Goal: Task Accomplishment & Management: Complete application form

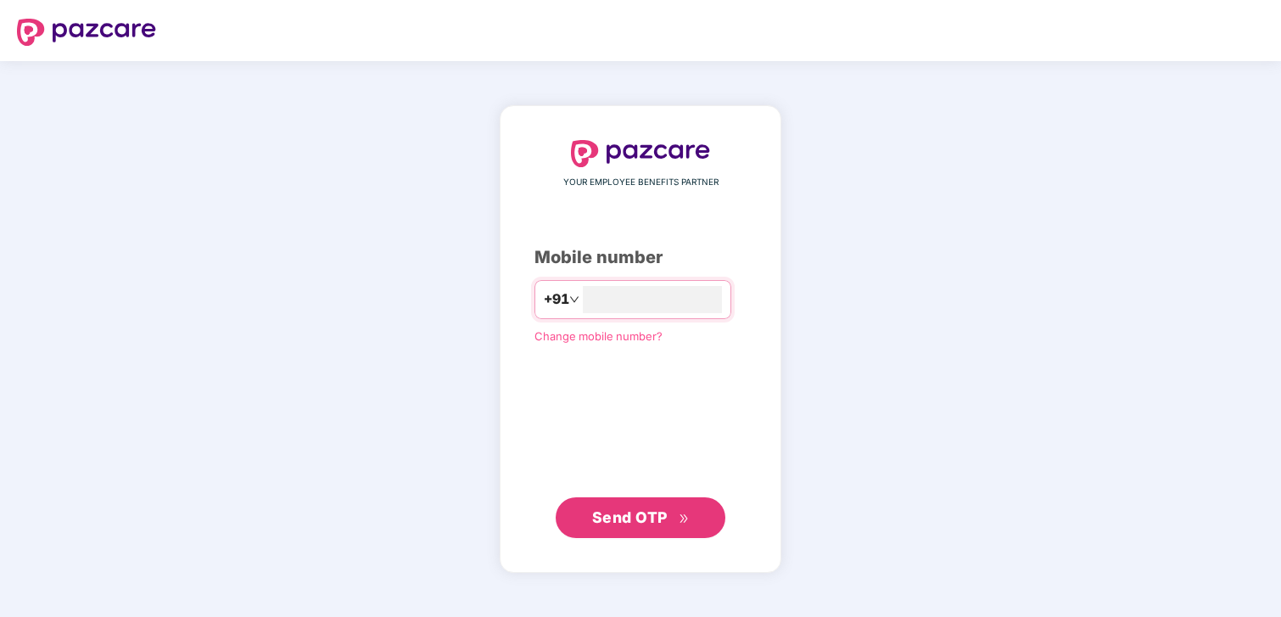
type input "**********"
click at [633, 521] on span "Send OTP" at bounding box center [630, 517] width 76 height 18
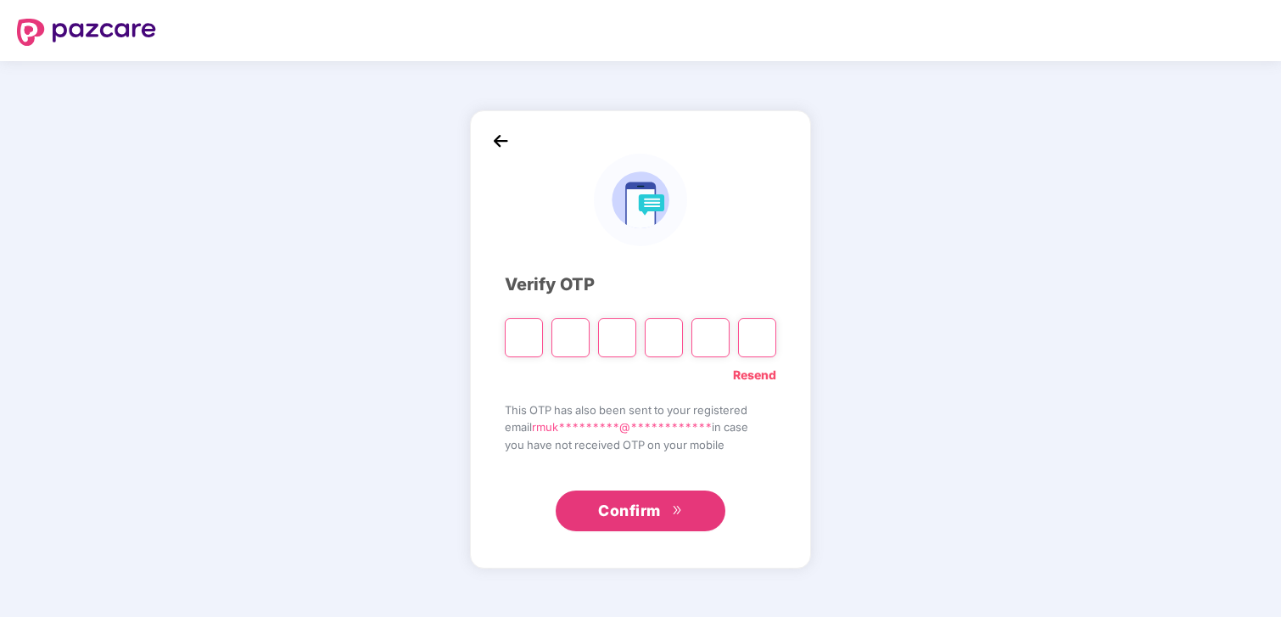
click at [532, 346] on input "Please enter verification code. Digit 1" at bounding box center [524, 337] width 38 height 39
type input "*"
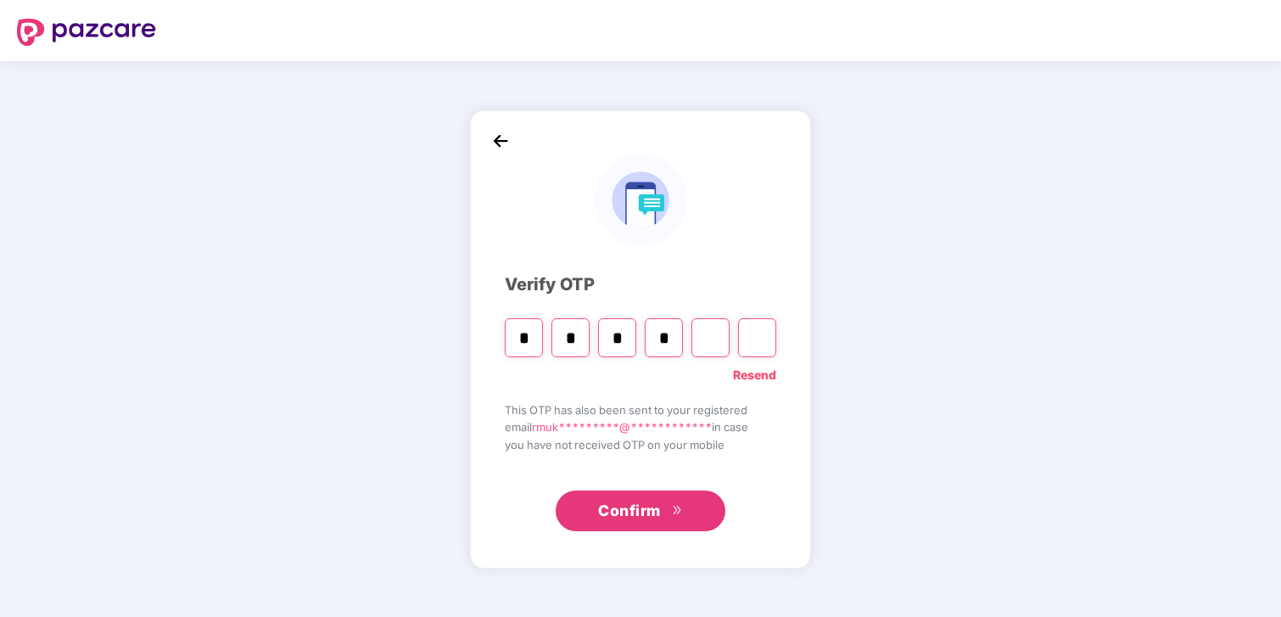
type input "*"
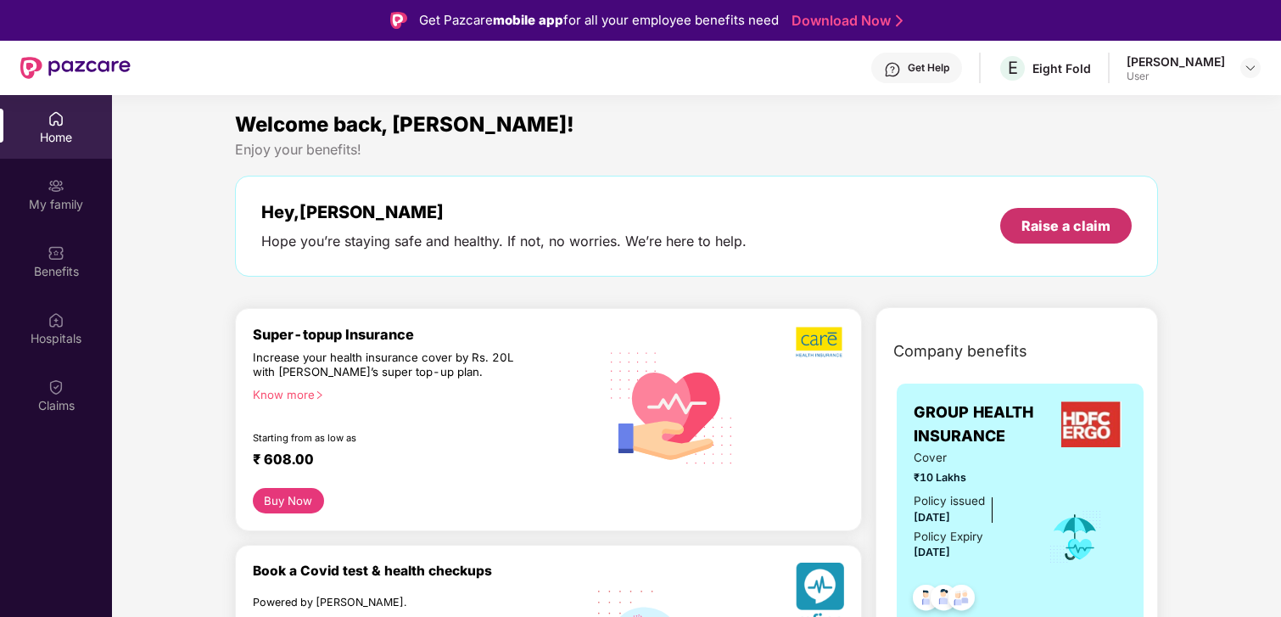
click at [1051, 216] on div "Raise a claim" at bounding box center [1066, 225] width 89 height 19
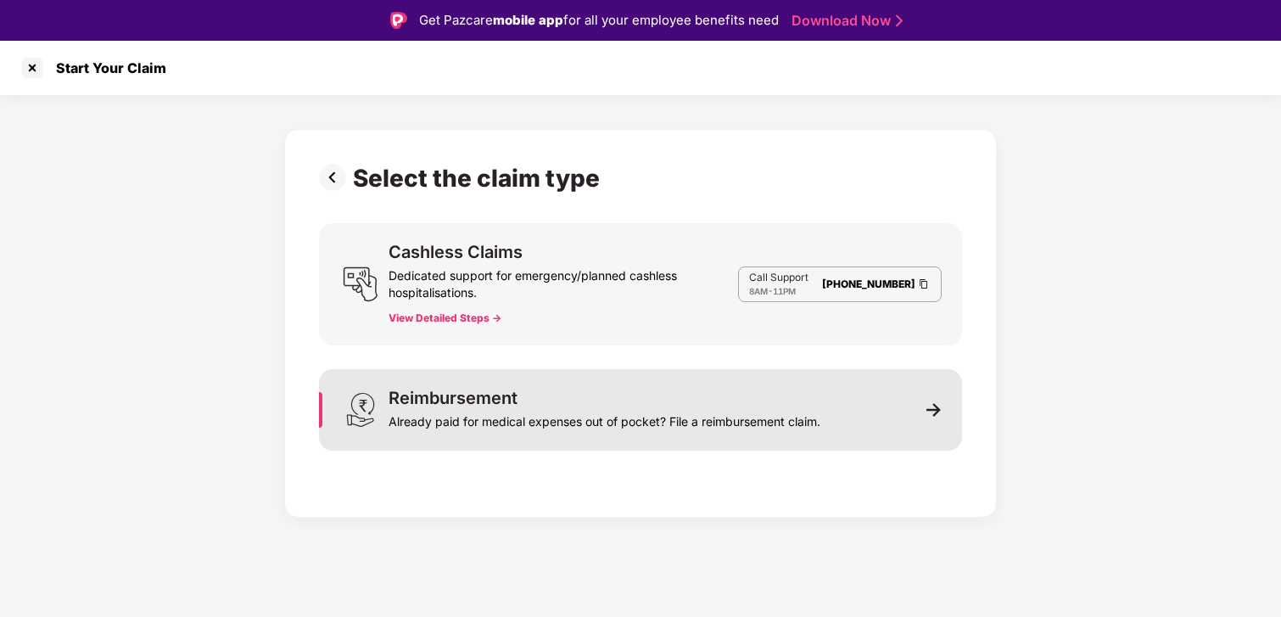
click at [577, 397] on div "Reimbursement Already paid for medical expenses out of pocket? File a reimburse…" at bounding box center [605, 410] width 432 height 41
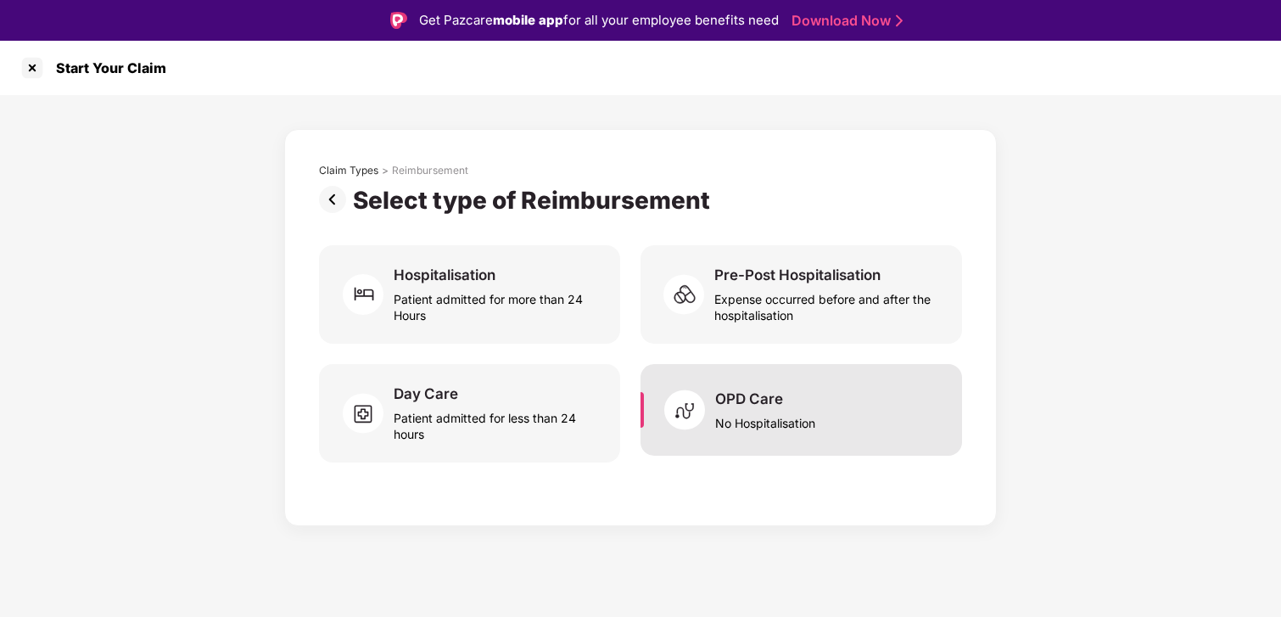
click at [734, 395] on div "OPD Care" at bounding box center [749, 399] width 68 height 19
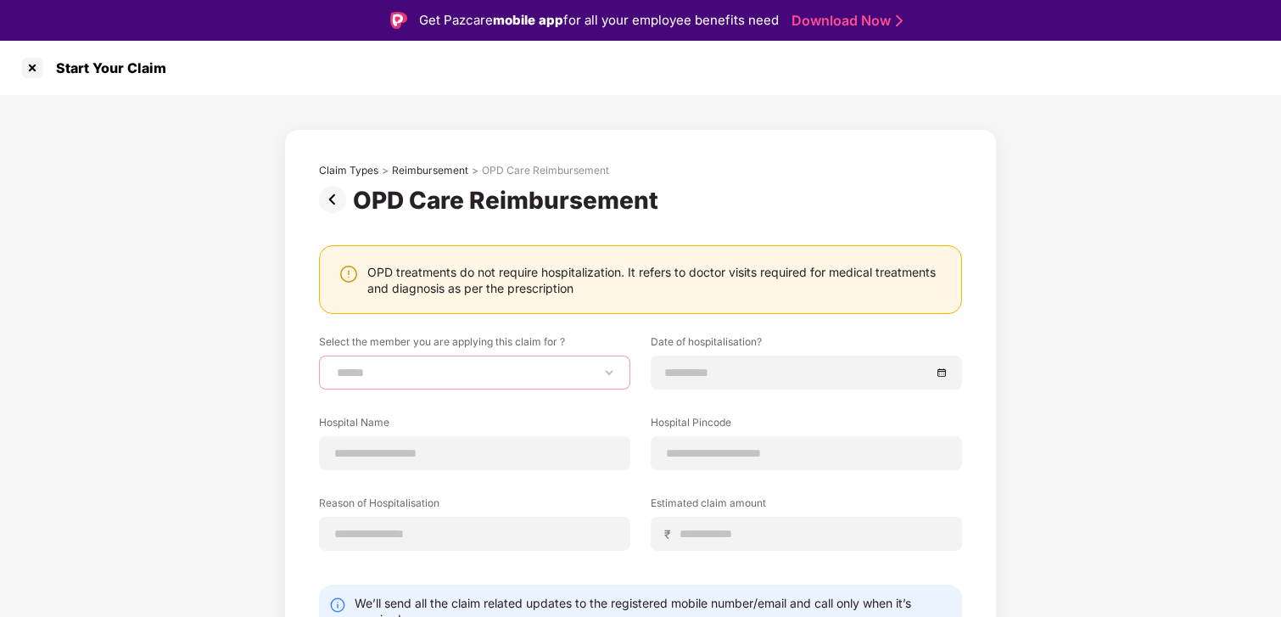
click at [573, 376] on select "**********" at bounding box center [474, 373] width 283 height 14
select select "**********"
click at [333, 366] on select "**********" at bounding box center [474, 373] width 283 height 14
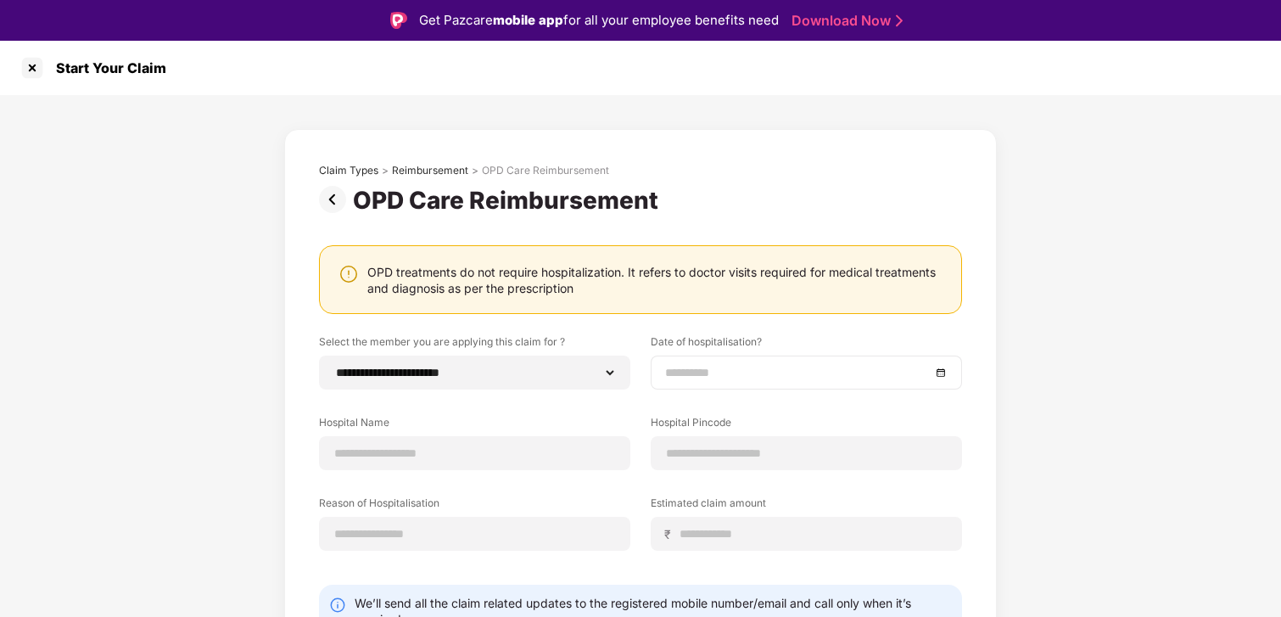
click at [940, 370] on div at bounding box center [806, 372] width 283 height 19
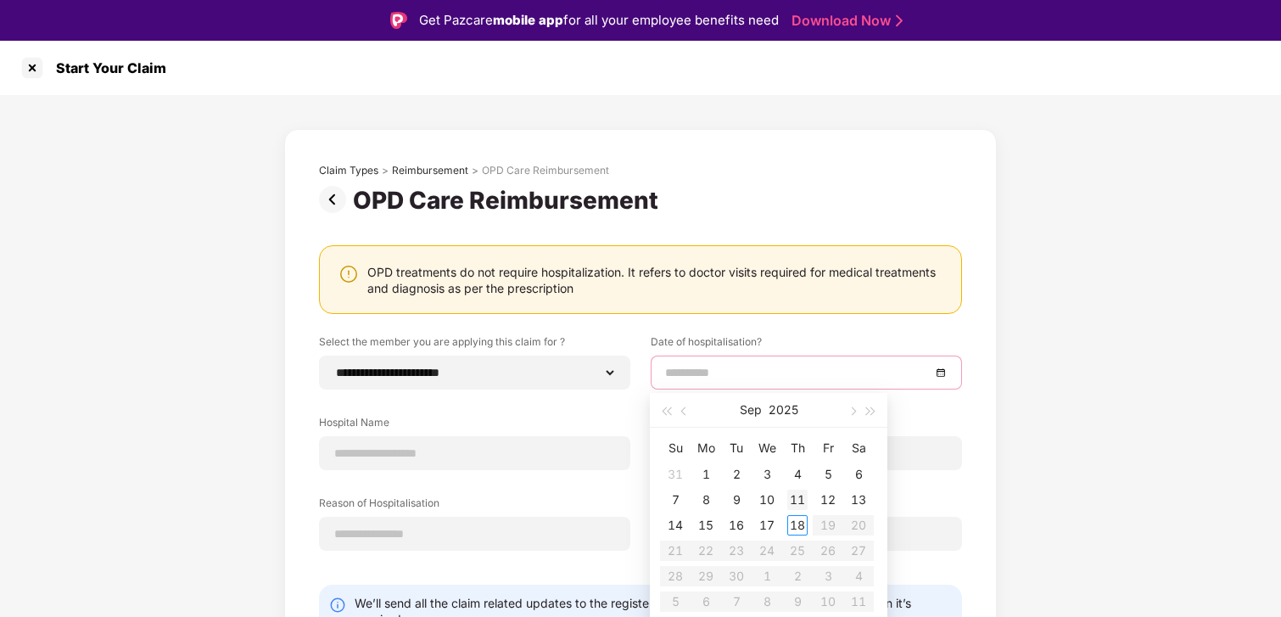
type input "**********"
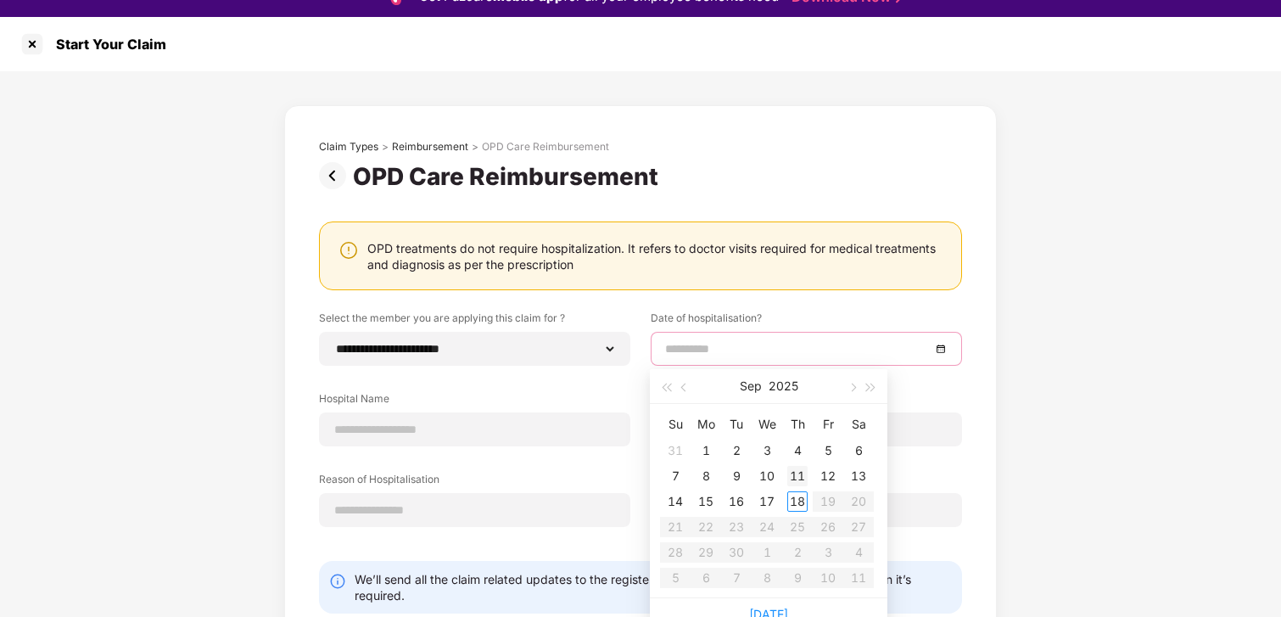
scroll to position [41, 0]
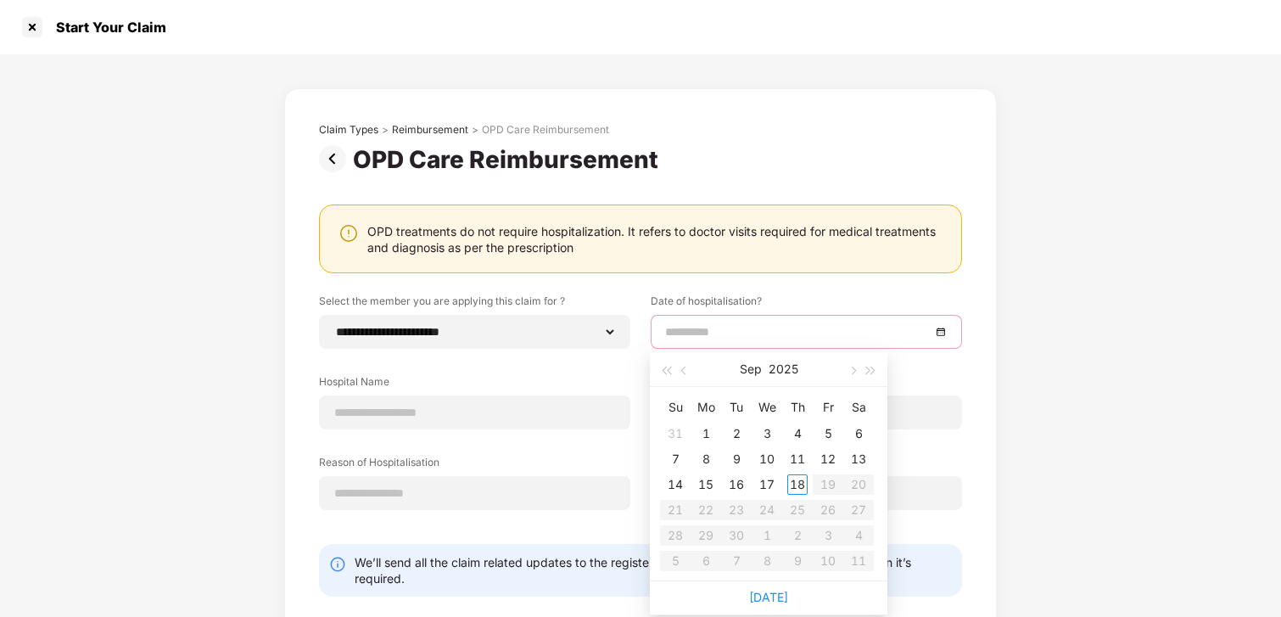
type input "**********"
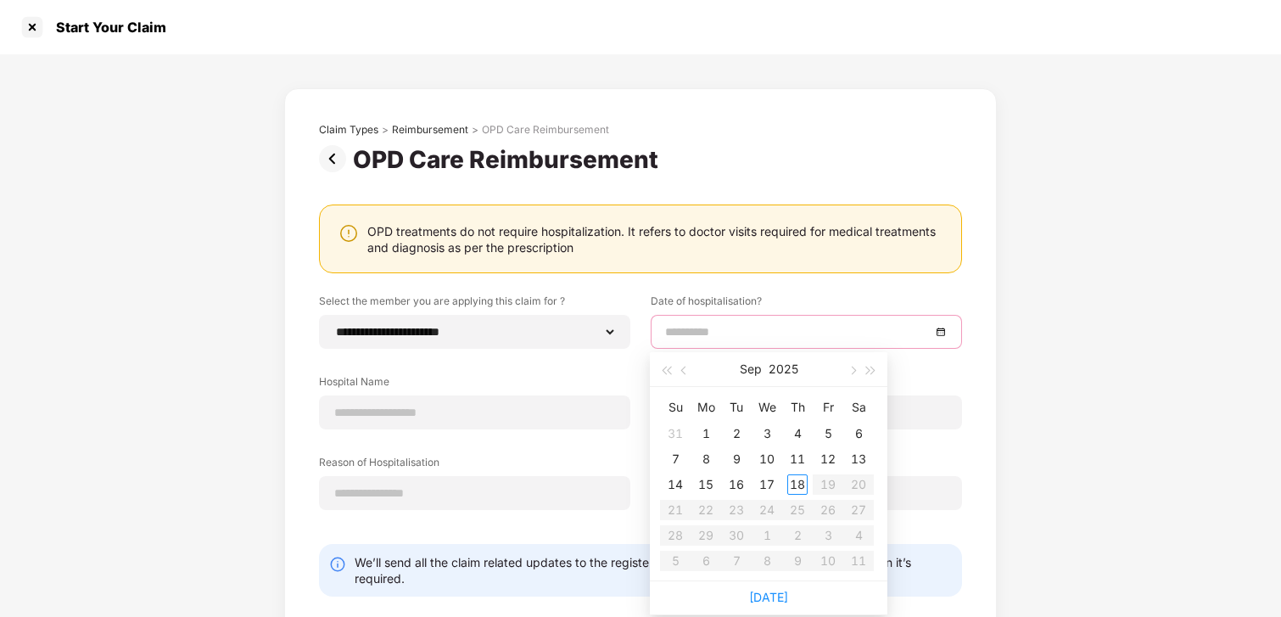
type input "**********"
click at [854, 459] on div "13" at bounding box center [859, 459] width 20 height 20
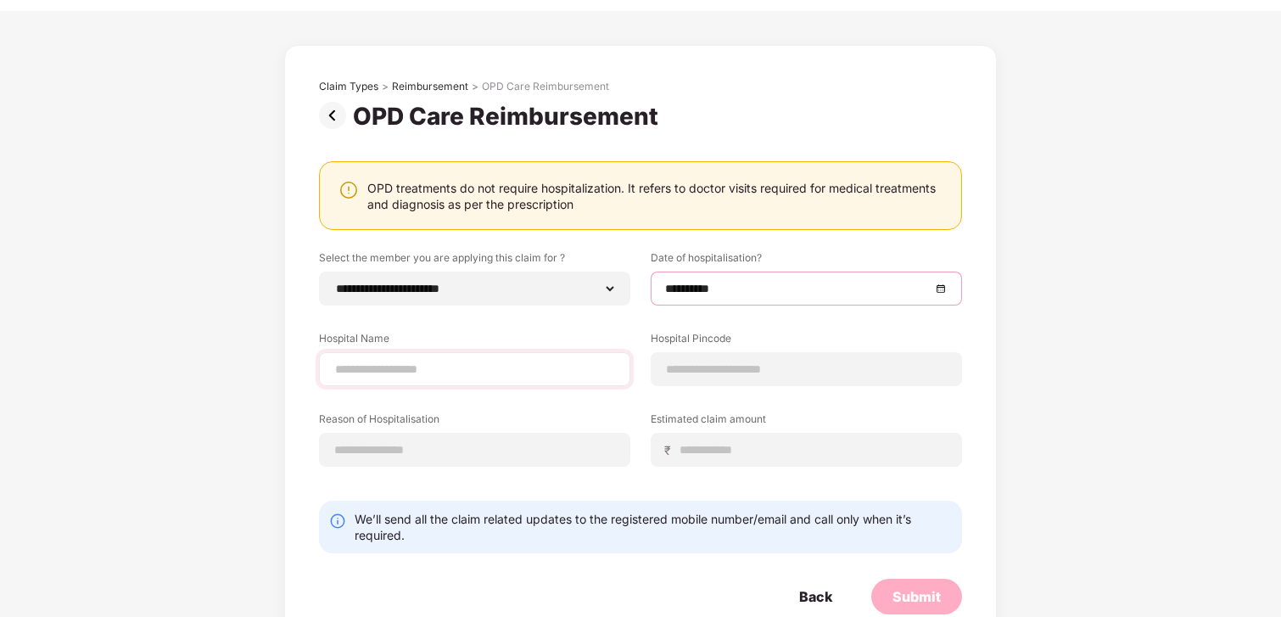
scroll to position [84, 0]
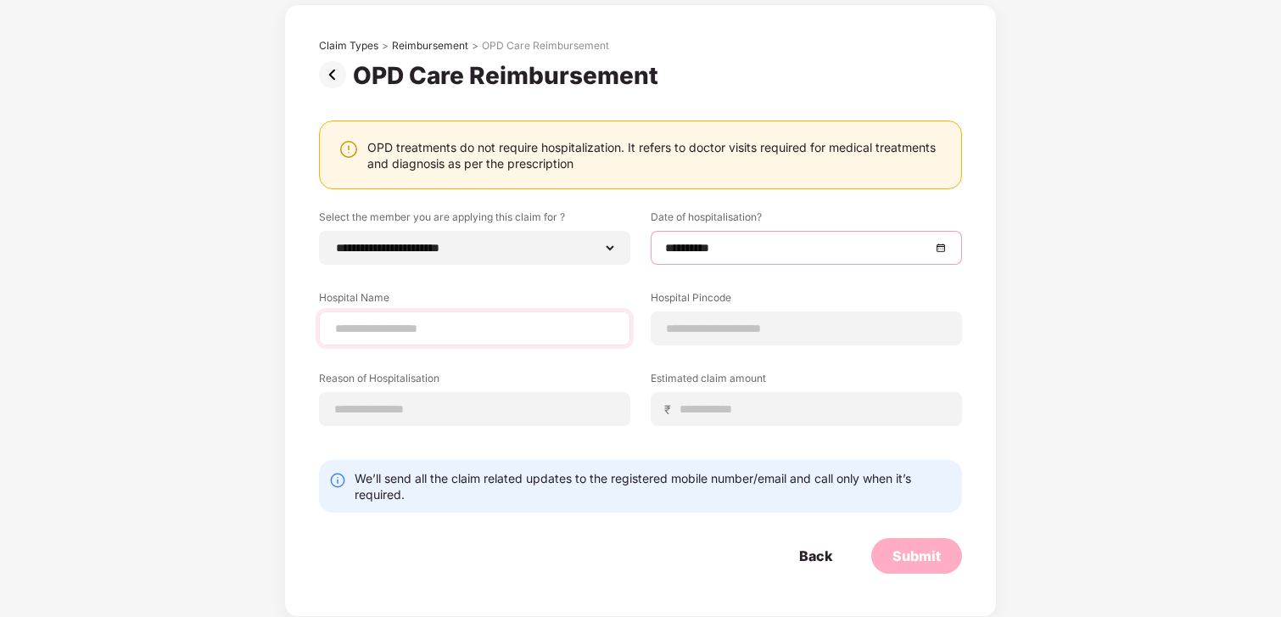
click at [535, 339] on div at bounding box center [474, 328] width 311 height 34
click at [518, 328] on input at bounding box center [474, 329] width 283 height 18
type input "*"
click at [416, 323] on input "*******" at bounding box center [474, 329] width 283 height 18
type input "*******"
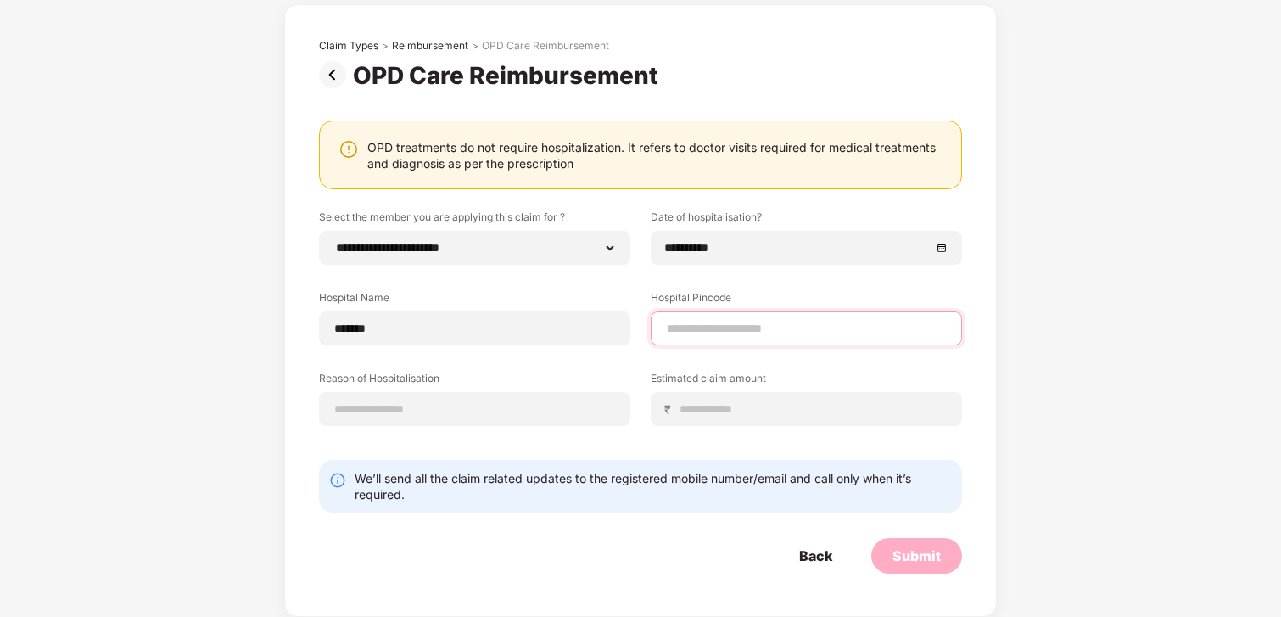
click at [698, 328] on input at bounding box center [806, 329] width 283 height 18
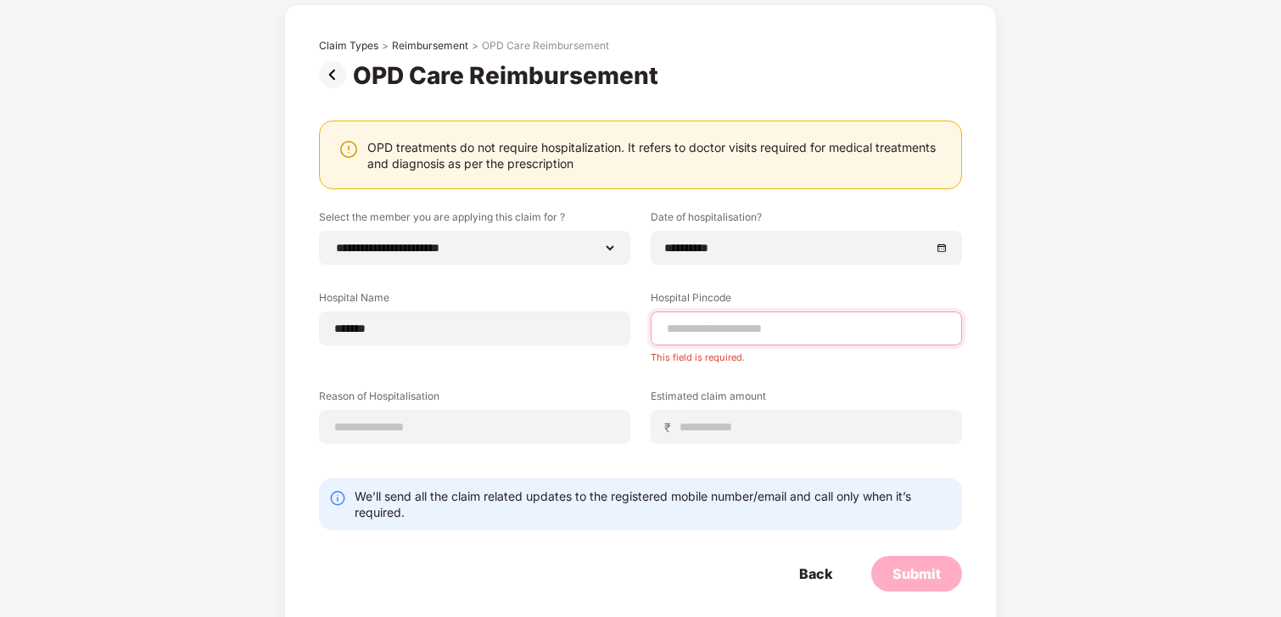
click at [701, 324] on input at bounding box center [806, 329] width 283 height 18
type input "******"
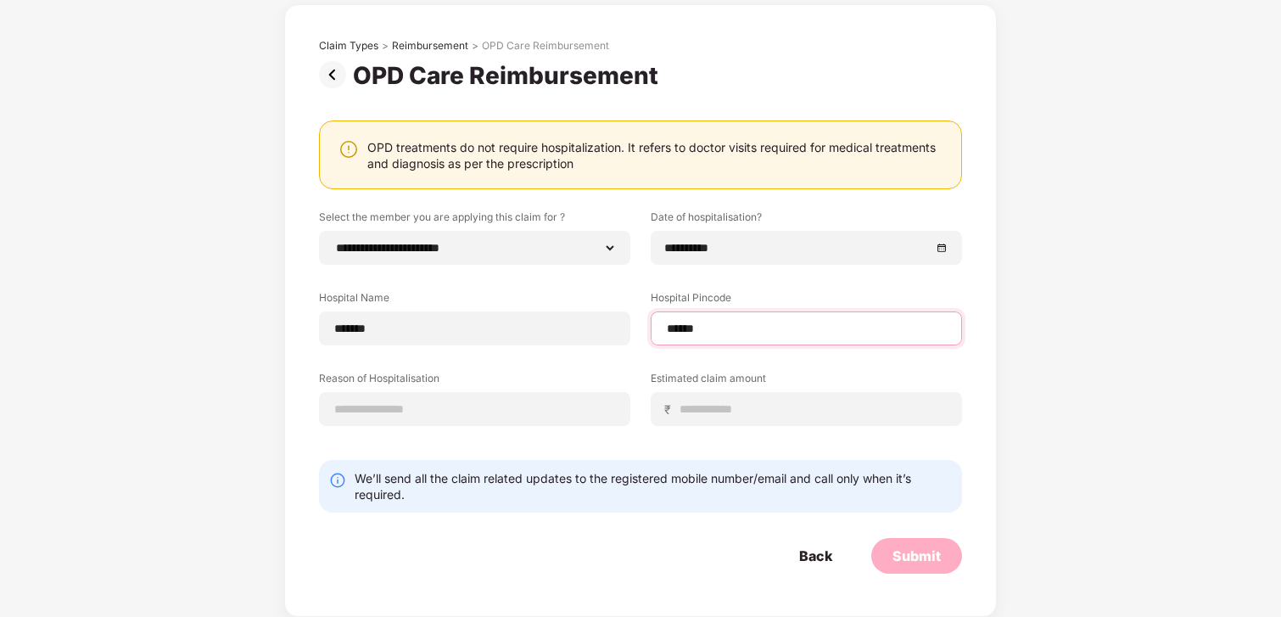
select select "*********"
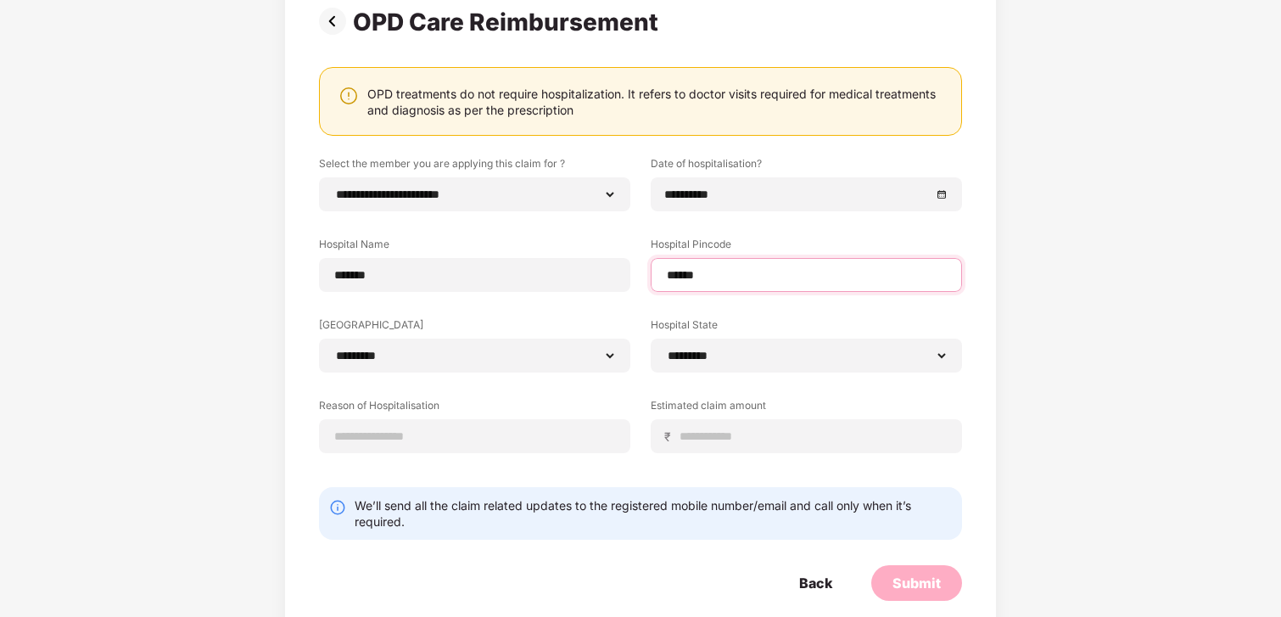
scroll to position [152, 0]
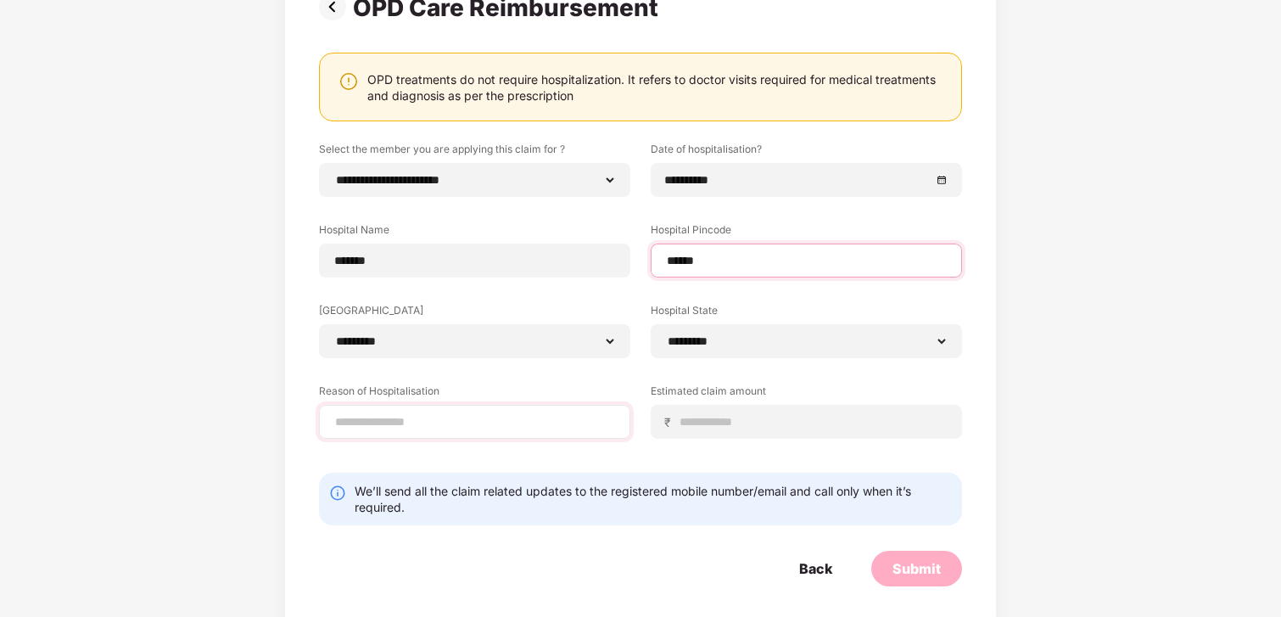
type input "******"
click at [525, 426] on input at bounding box center [474, 422] width 283 height 18
type input "**********"
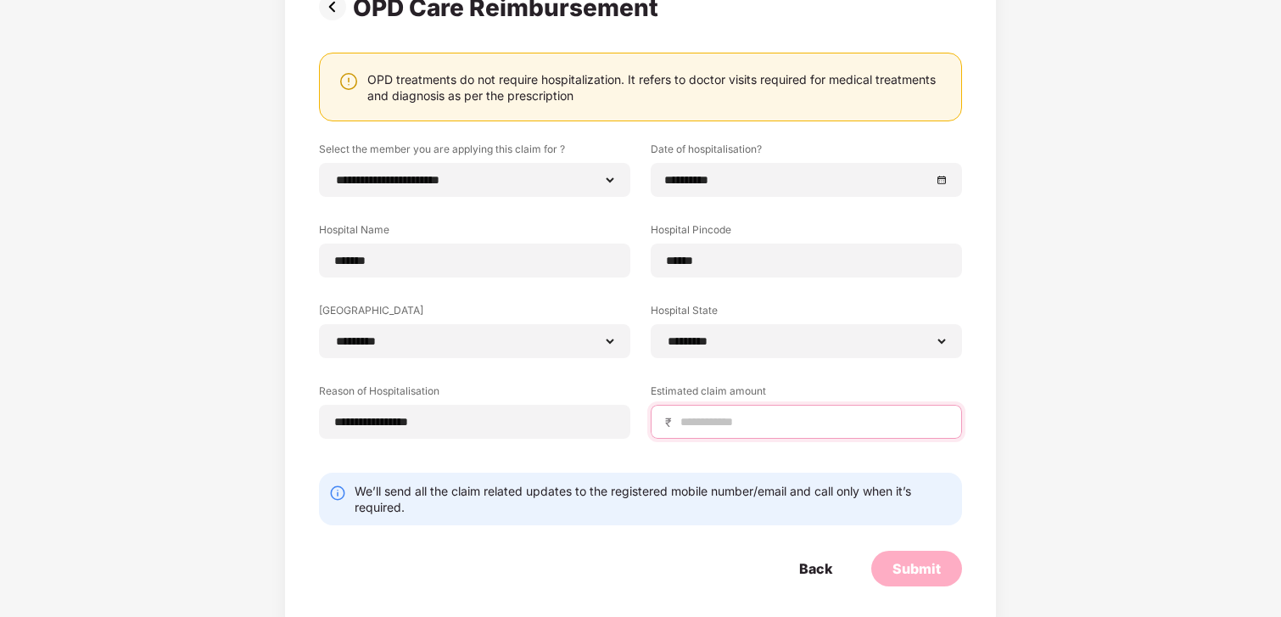
click at [699, 415] on input at bounding box center [813, 422] width 269 height 18
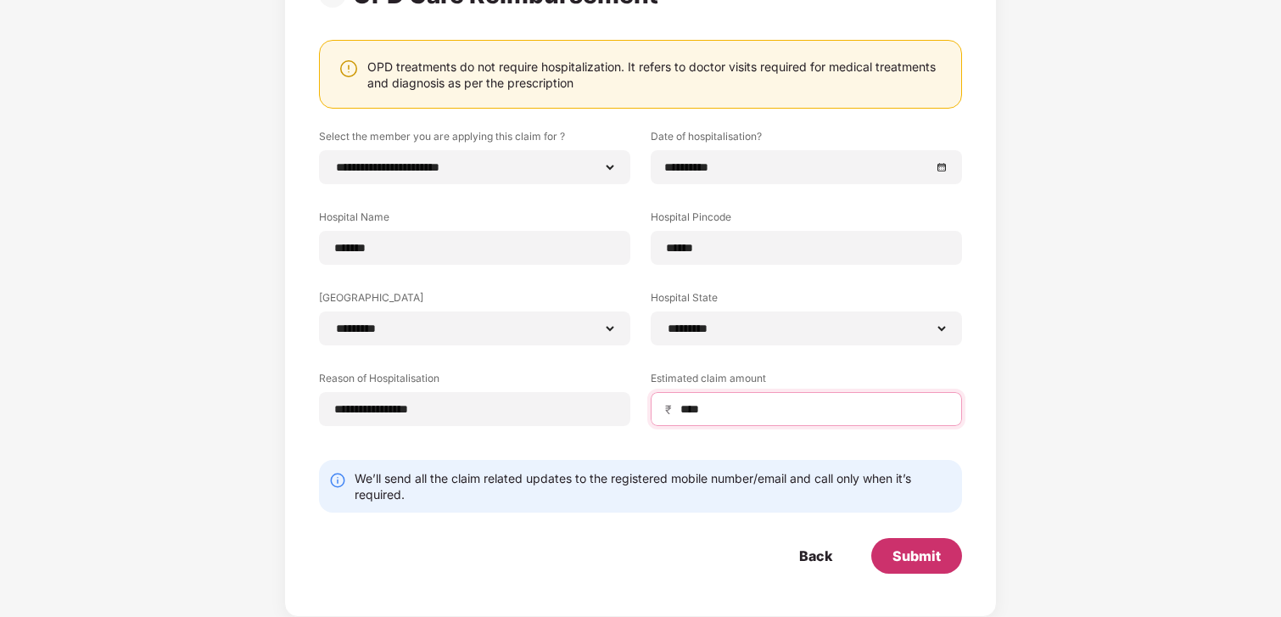
type input "****"
click at [883, 554] on div "Submit" at bounding box center [917, 556] width 91 height 36
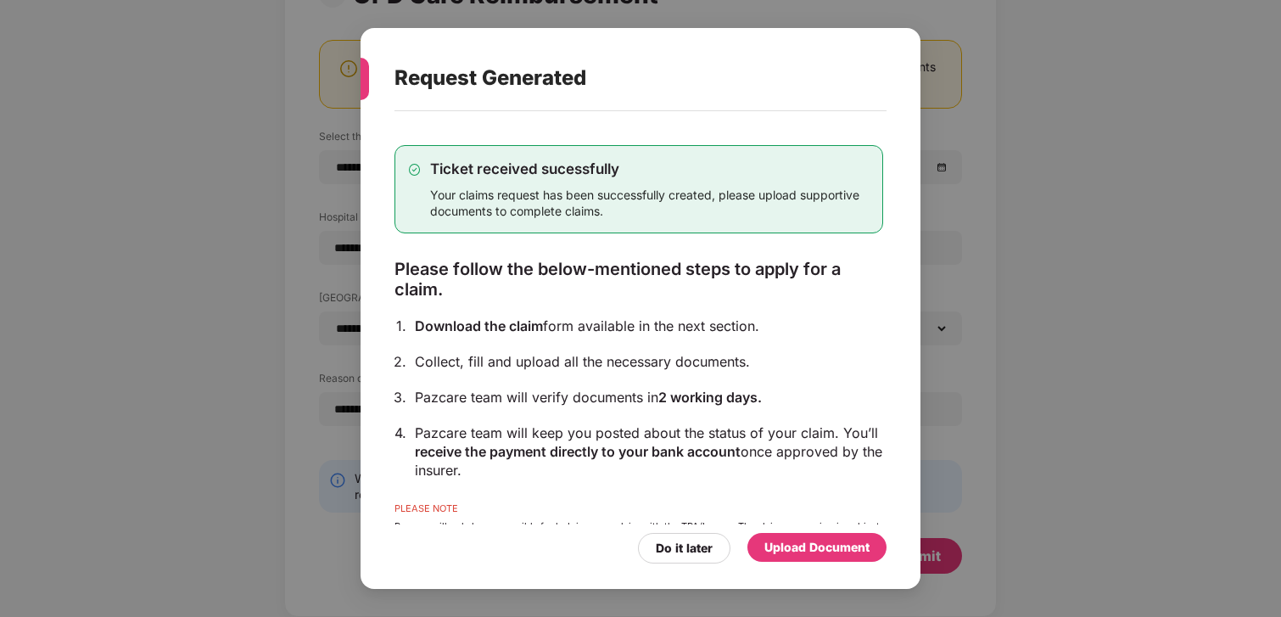
scroll to position [64, 0]
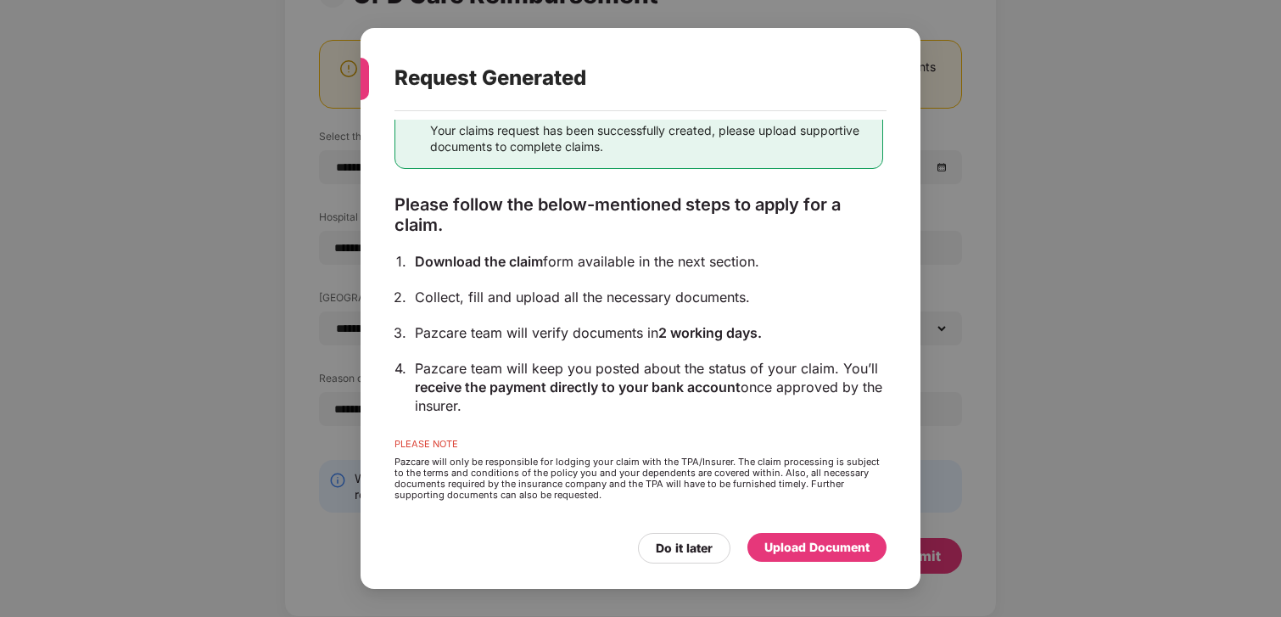
click at [794, 546] on div "Upload Document" at bounding box center [817, 547] width 105 height 19
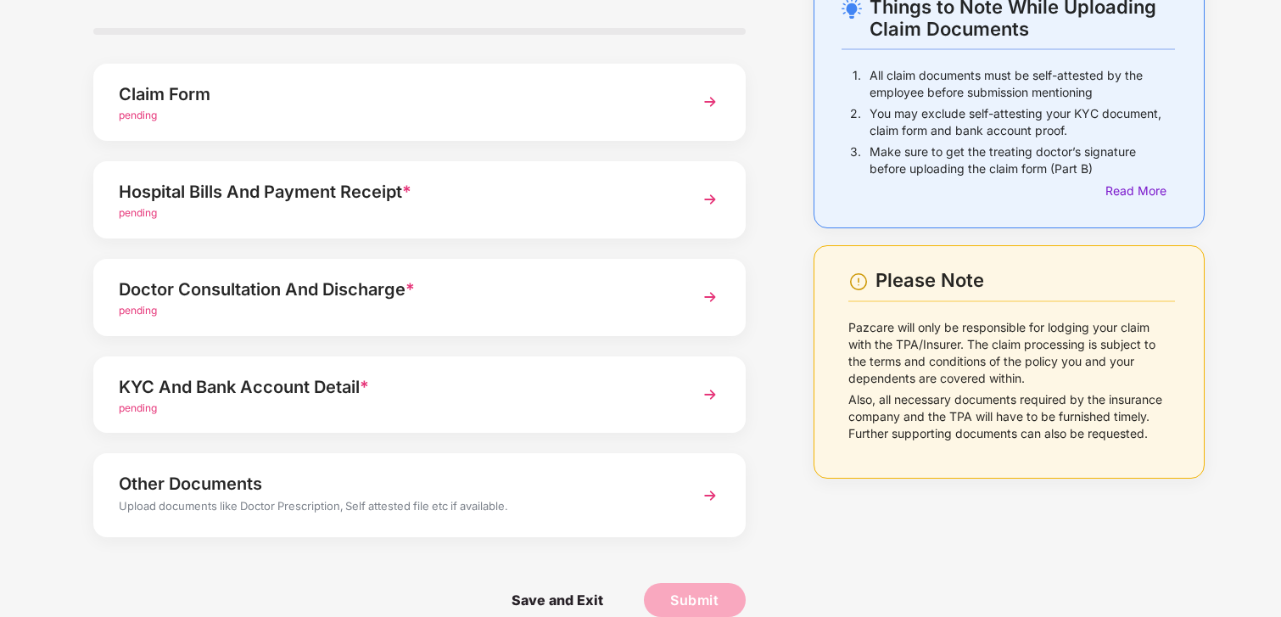
scroll to position [109, 0]
click at [715, 97] on img at bounding box center [710, 101] width 31 height 31
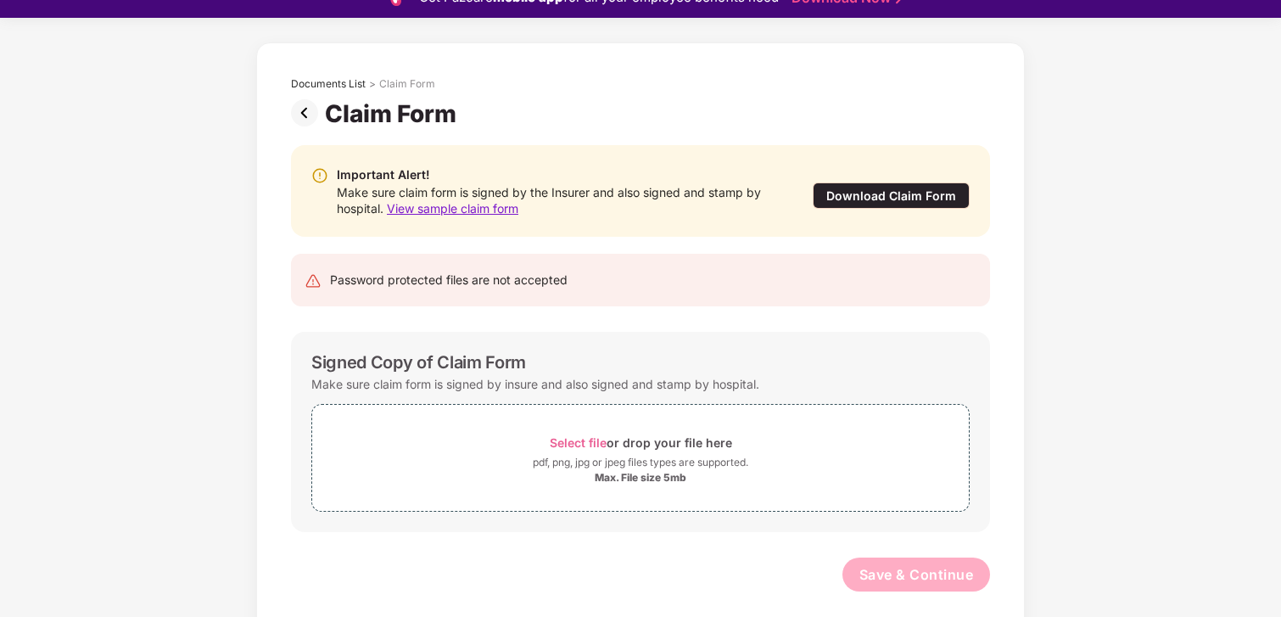
scroll to position [41, 0]
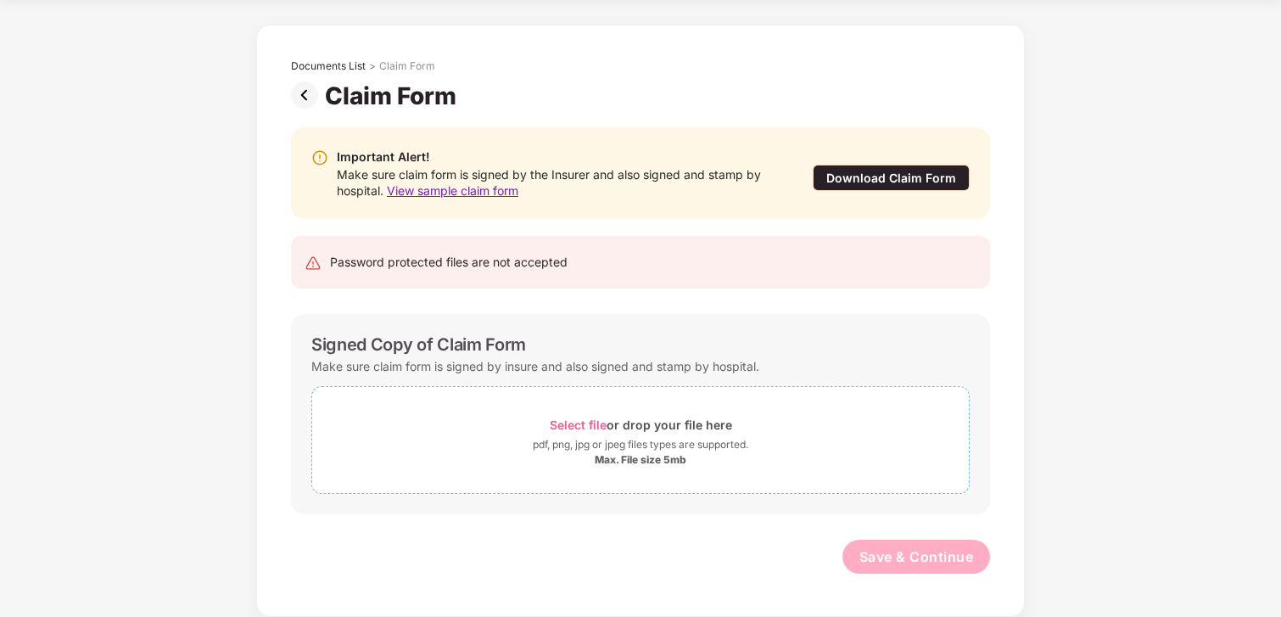
click at [570, 418] on span "Select file" at bounding box center [578, 425] width 57 height 14
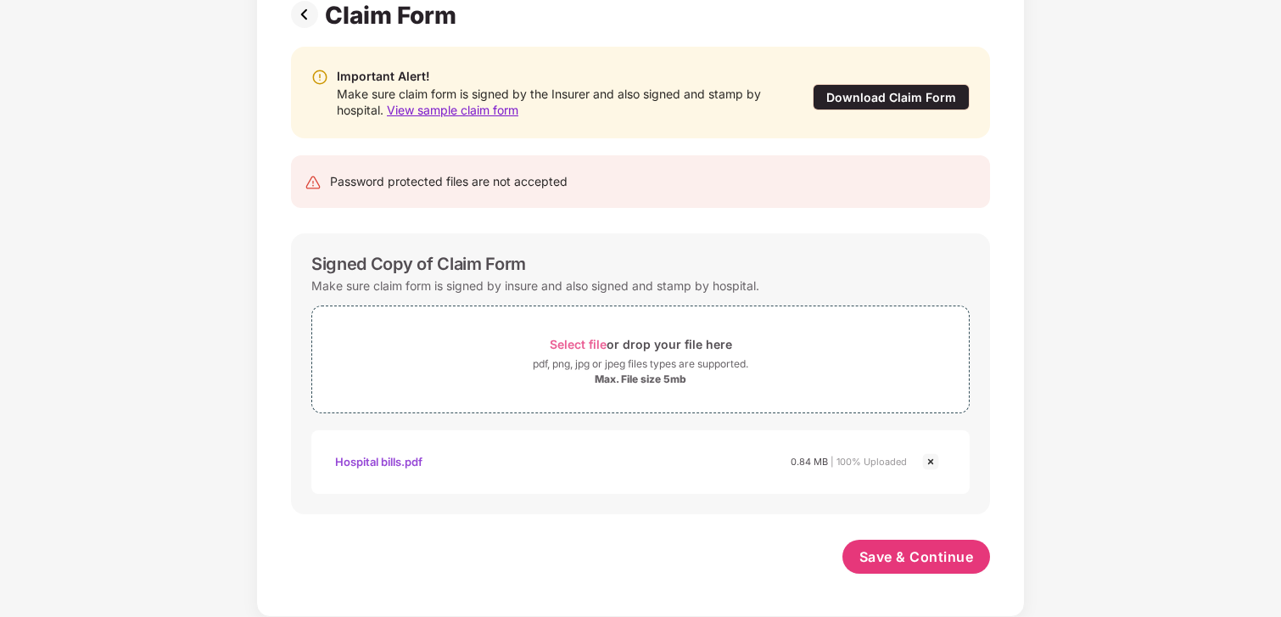
scroll to position [136, 0]
click at [913, 552] on span "Save & Continue" at bounding box center [917, 556] width 115 height 19
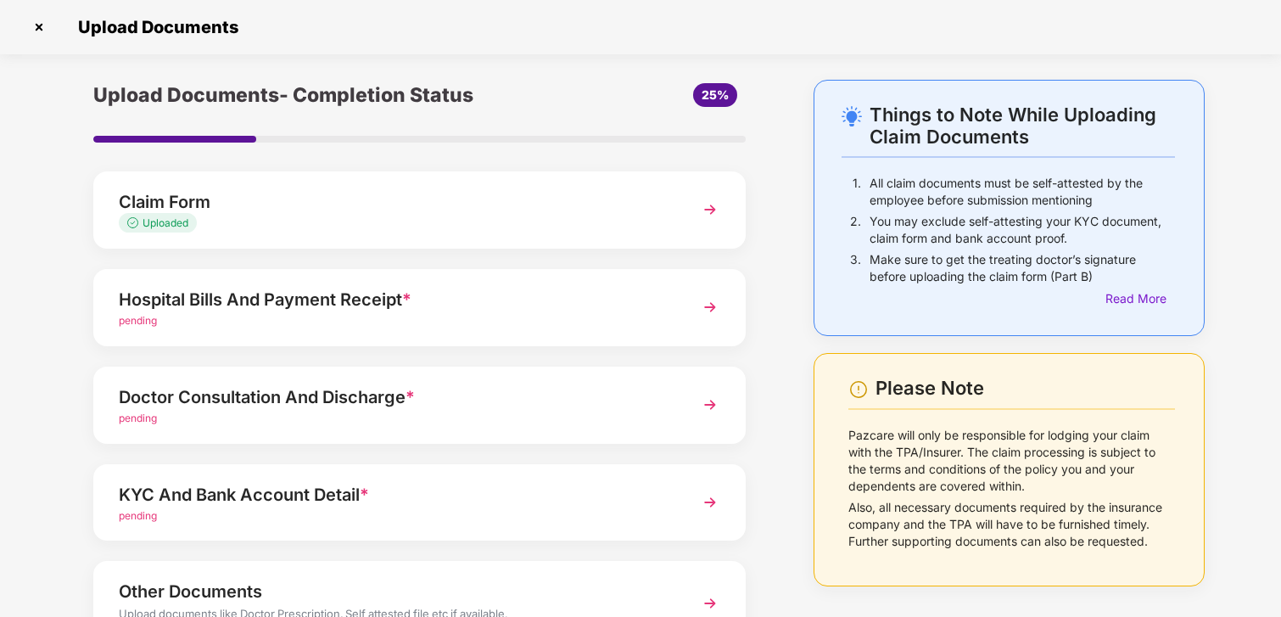
click at [708, 310] on img at bounding box center [710, 307] width 31 height 31
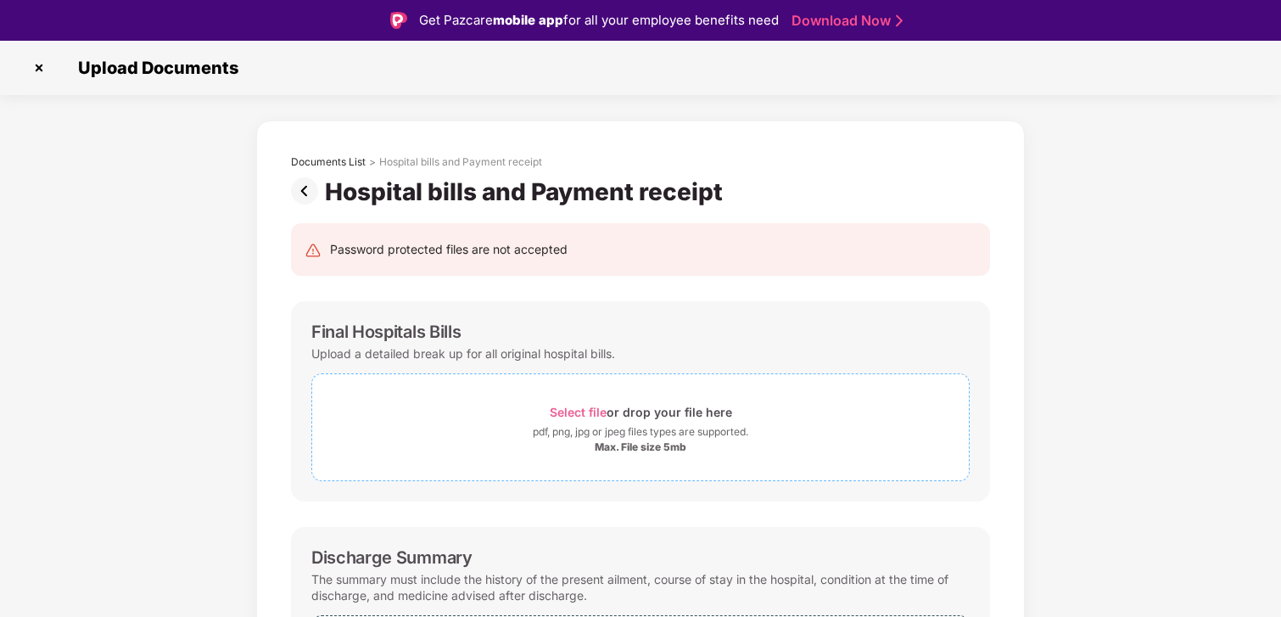
click at [576, 405] on span "Select file" at bounding box center [578, 412] width 57 height 14
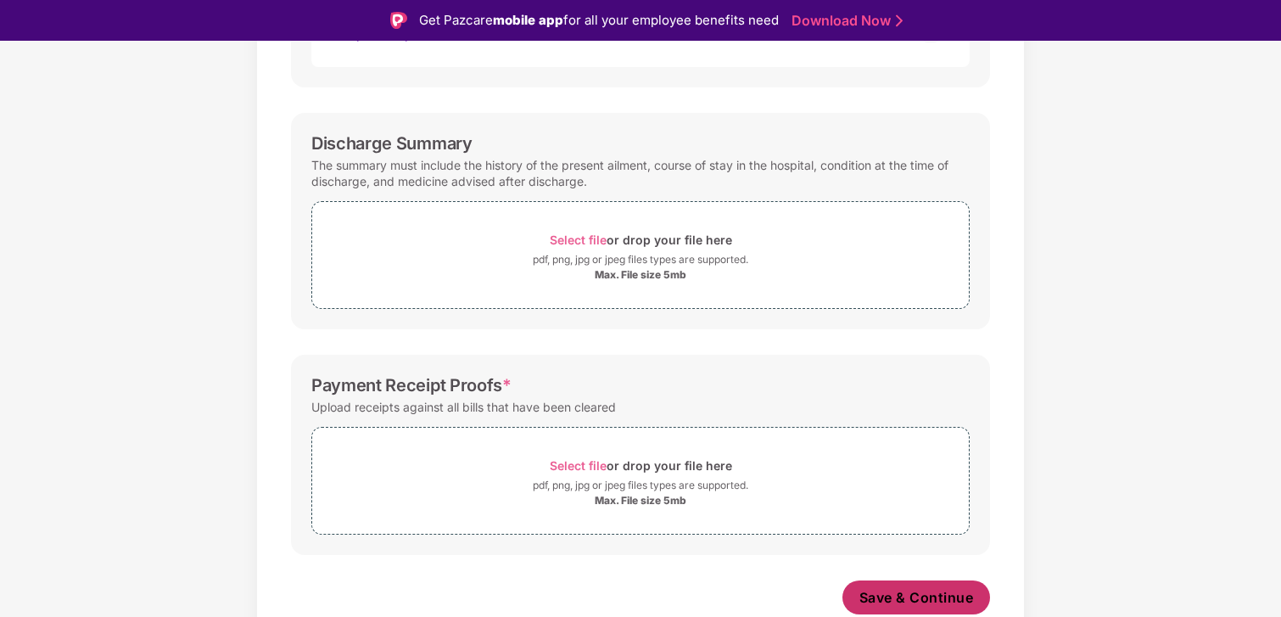
scroll to position [495, 0]
click at [561, 234] on span "Select file" at bounding box center [578, 240] width 57 height 14
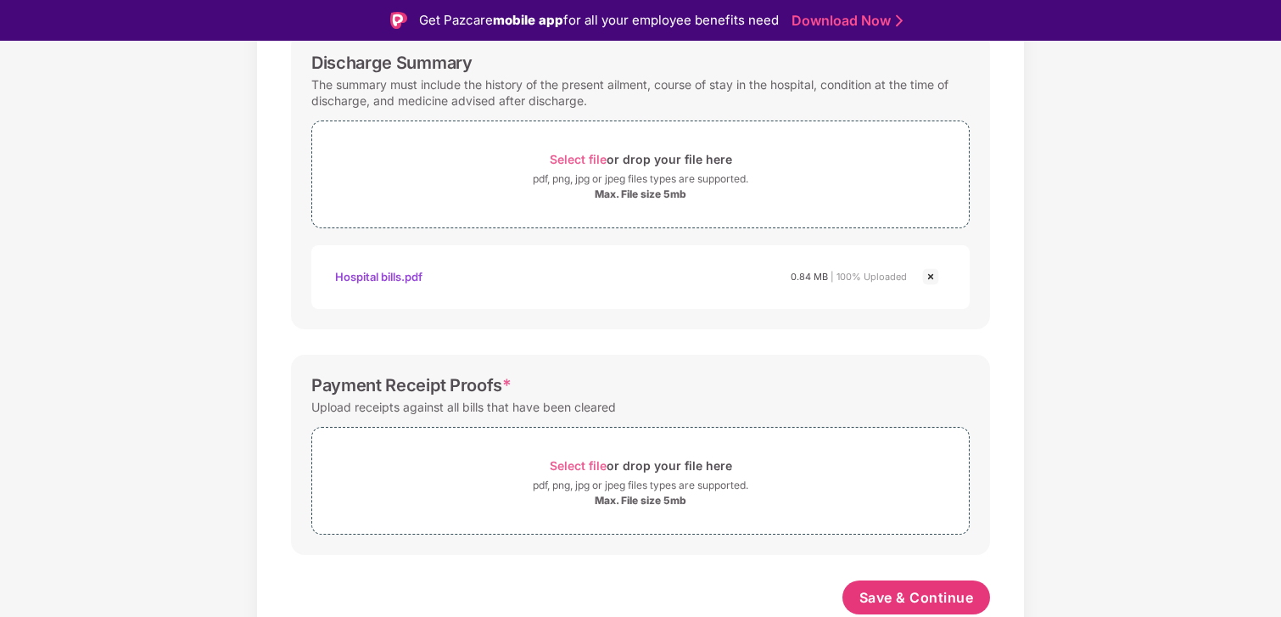
scroll to position [575, 0]
click at [583, 465] on span "Select file" at bounding box center [578, 465] width 57 height 14
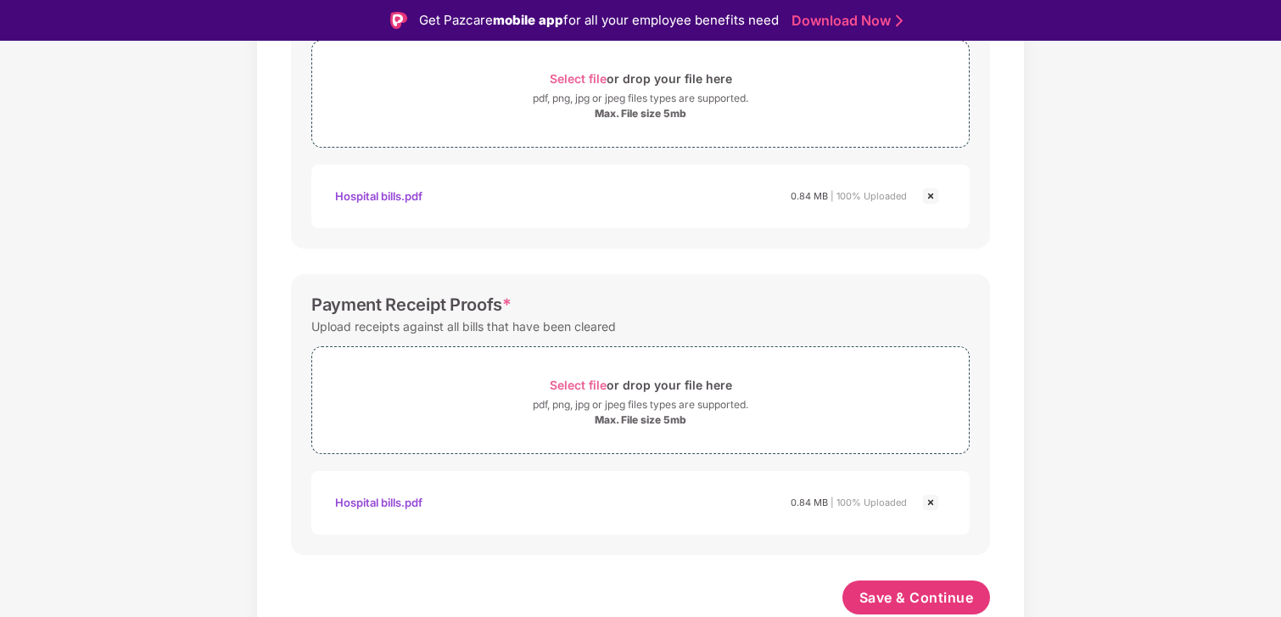
scroll to position [656, 0]
click at [880, 597] on span "Save & Continue" at bounding box center [917, 597] width 115 height 19
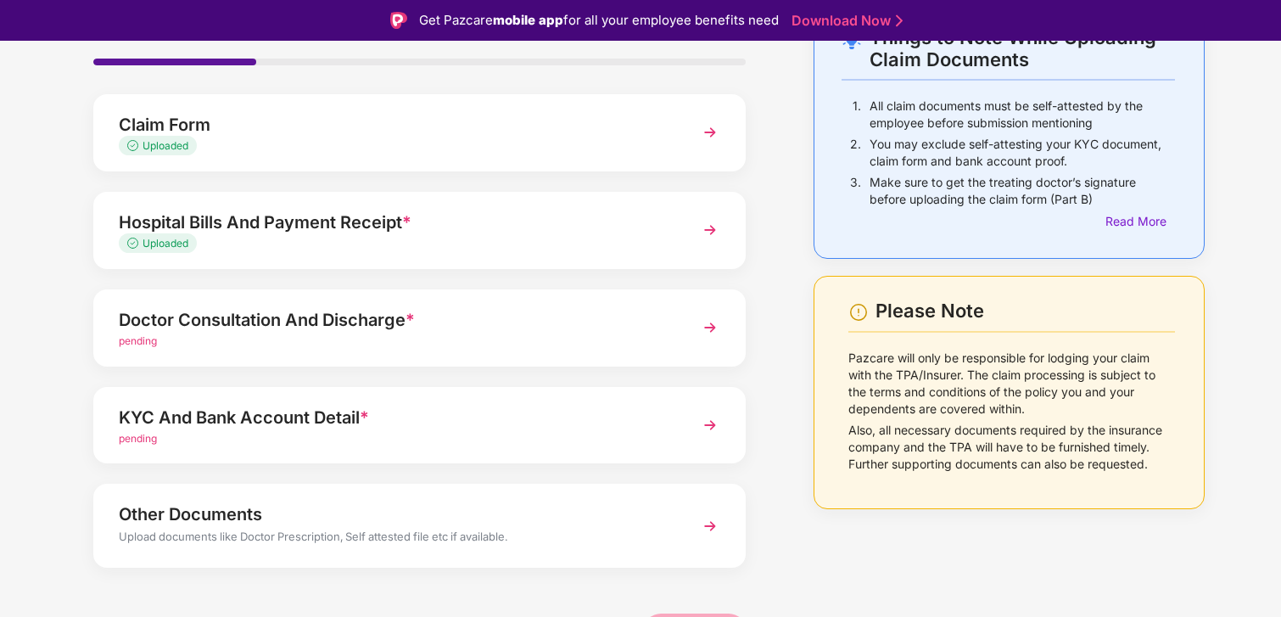
scroll to position [133, 0]
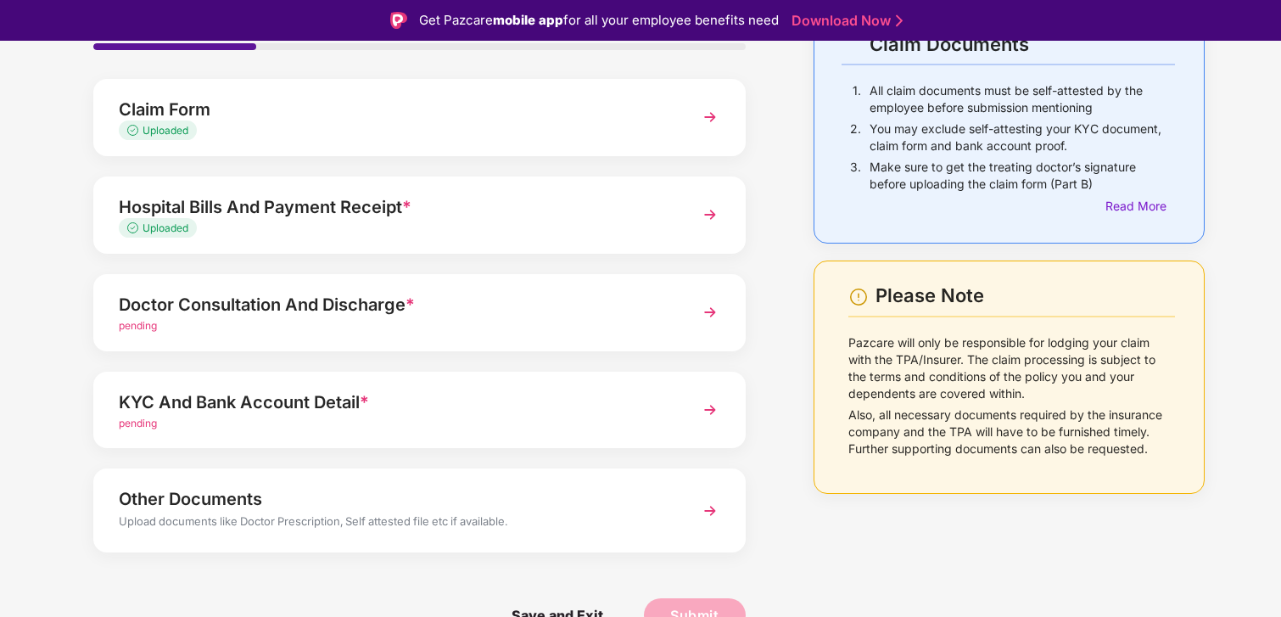
click at [706, 316] on img at bounding box center [710, 312] width 31 height 31
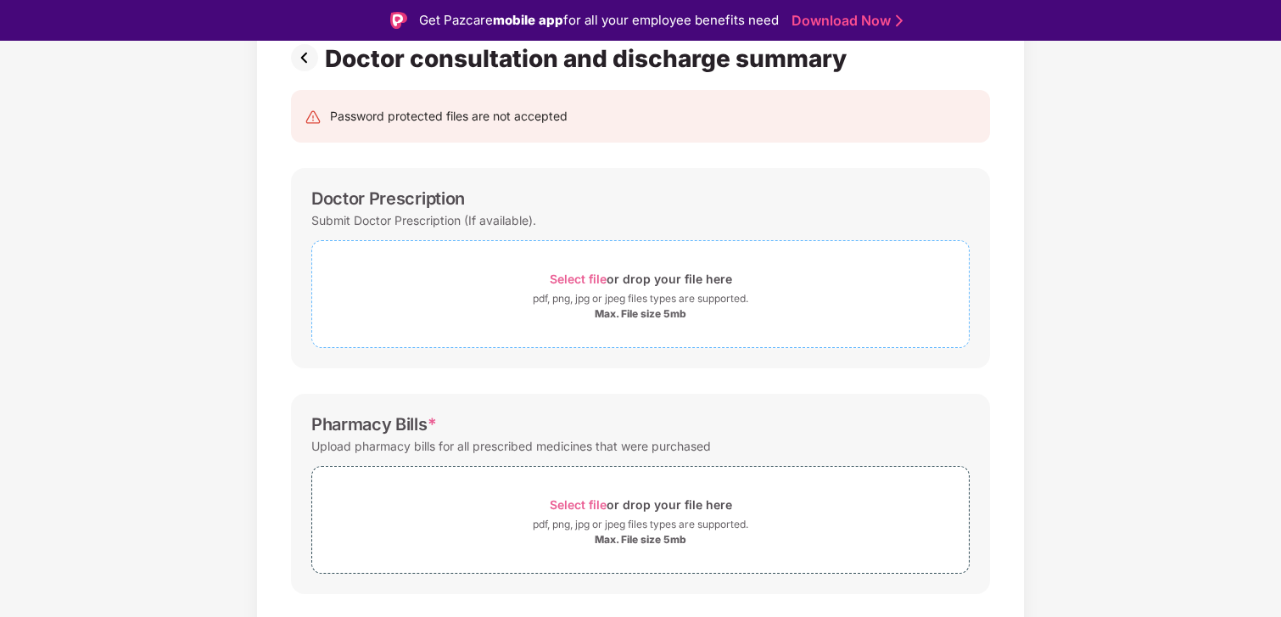
click at [574, 272] on span "Select file" at bounding box center [578, 279] width 57 height 14
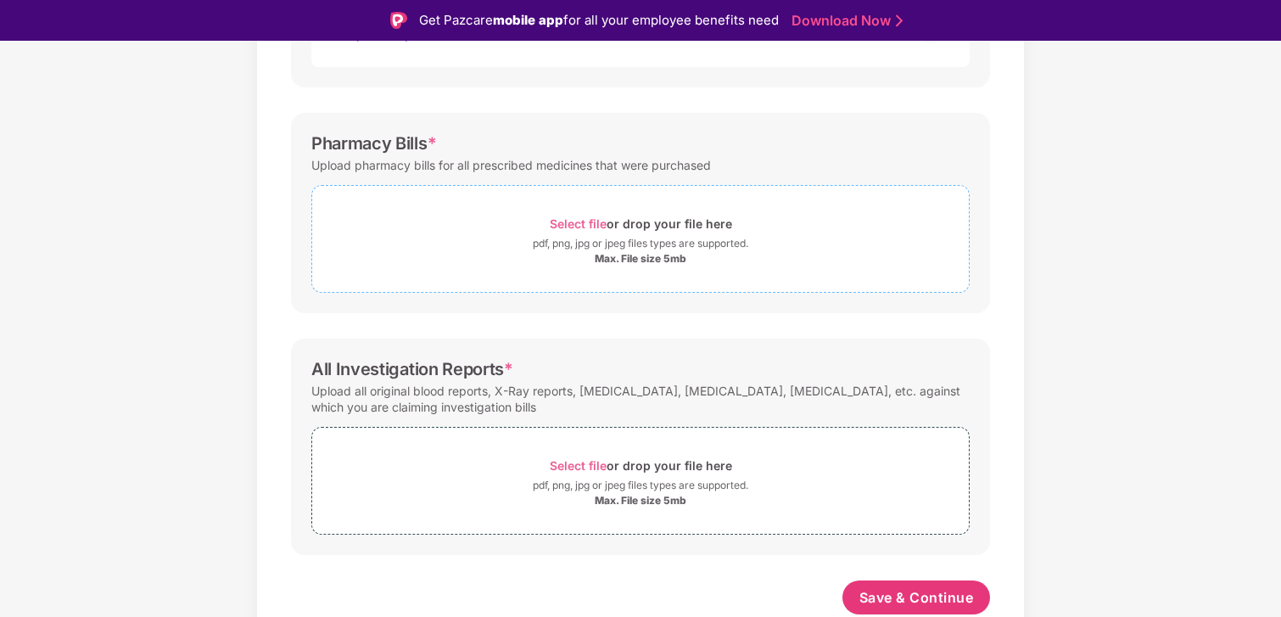
scroll to position [495, 0]
click at [574, 221] on span "Select file" at bounding box center [578, 223] width 57 height 14
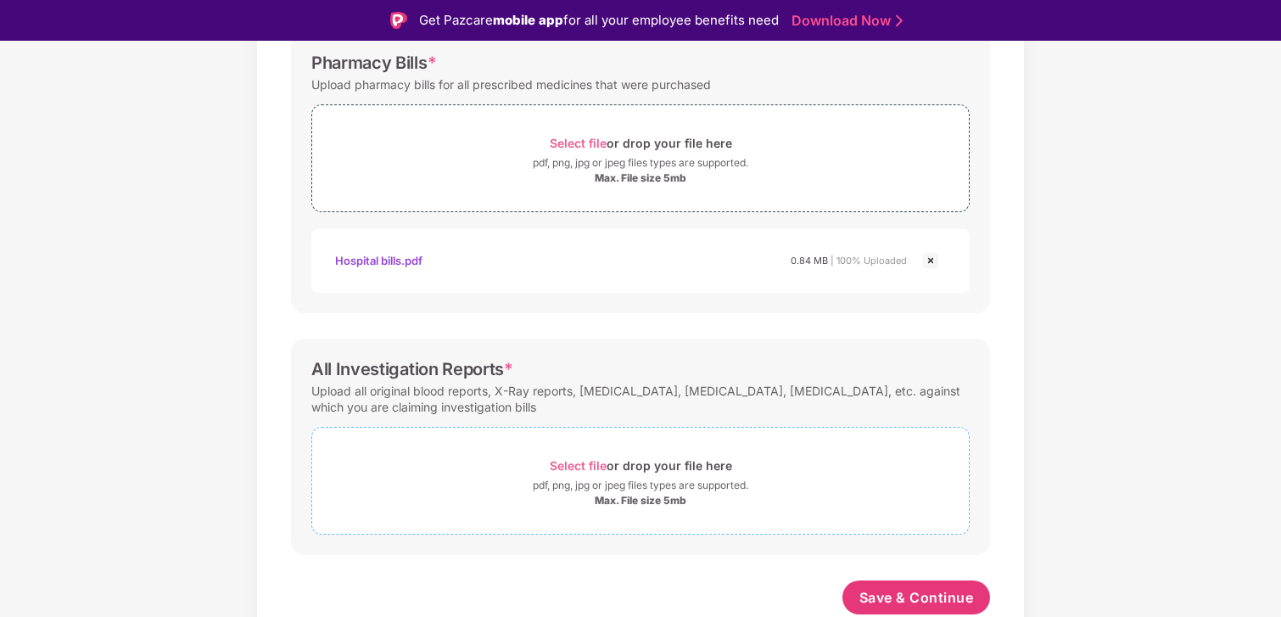
scroll to position [575, 0]
click at [582, 468] on span "Select file" at bounding box center [578, 465] width 57 height 14
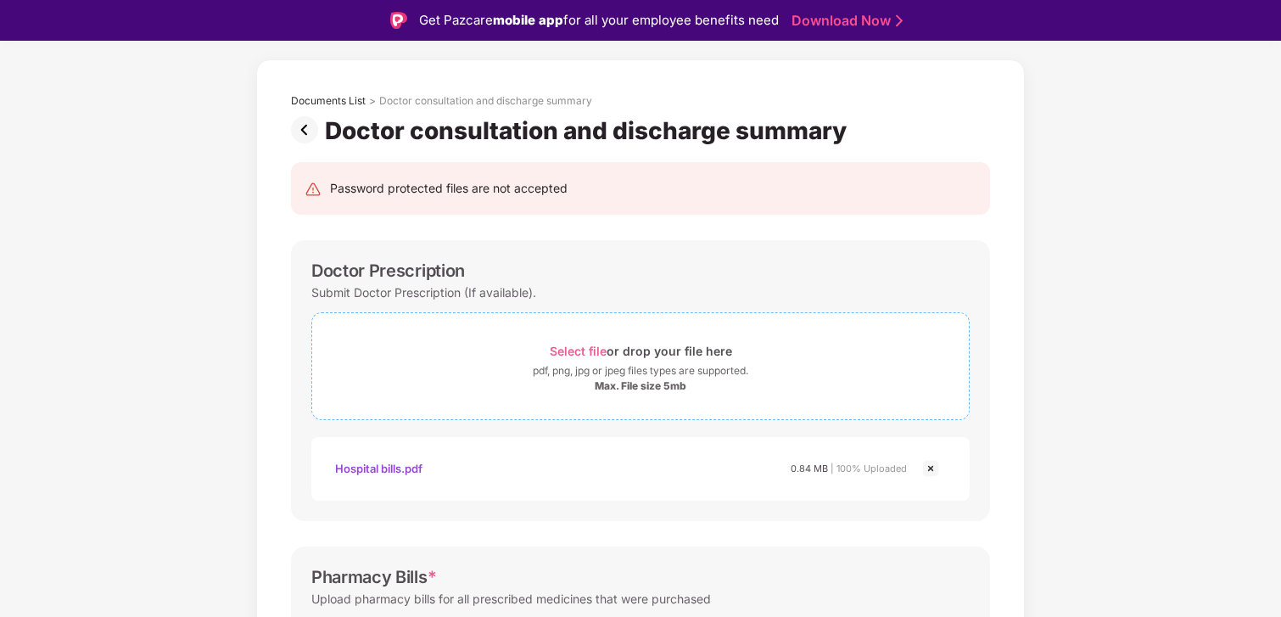
scroll to position [84, 0]
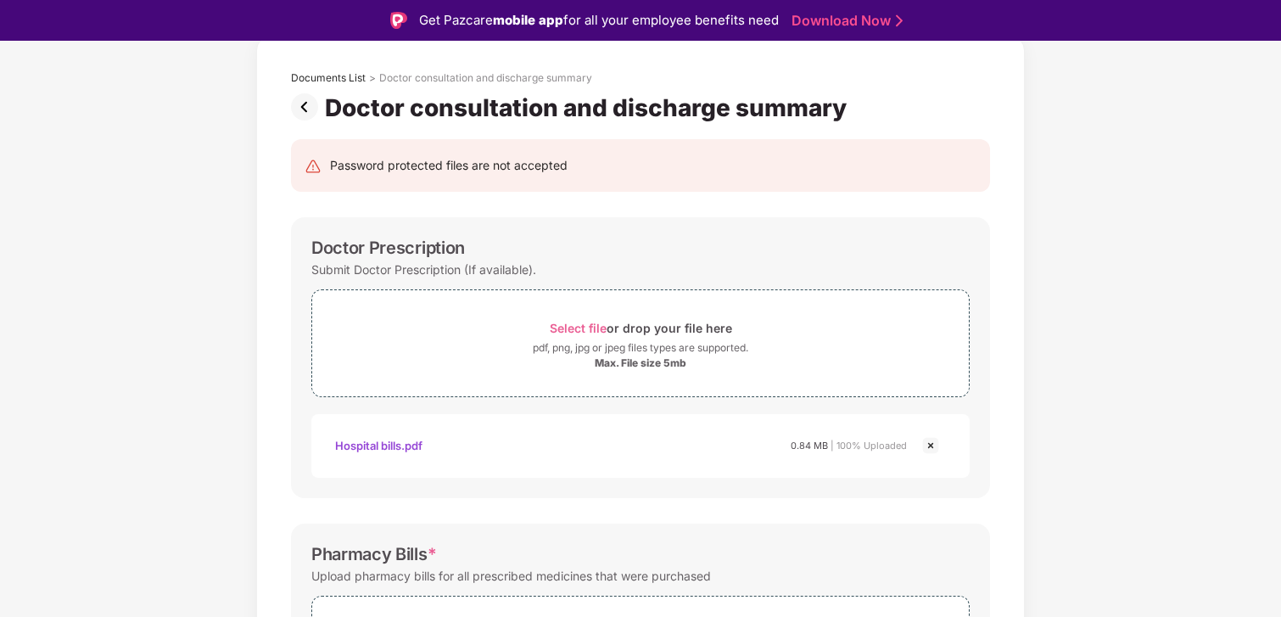
click at [930, 443] on img at bounding box center [931, 445] width 20 height 20
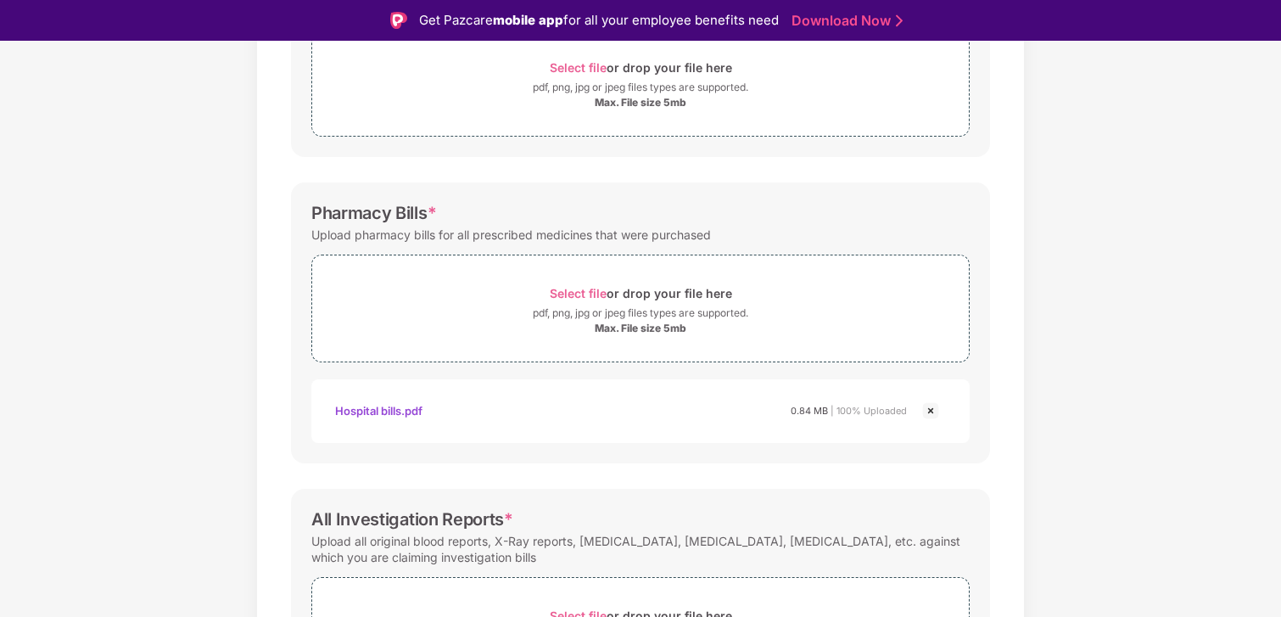
scroll to position [368, 0]
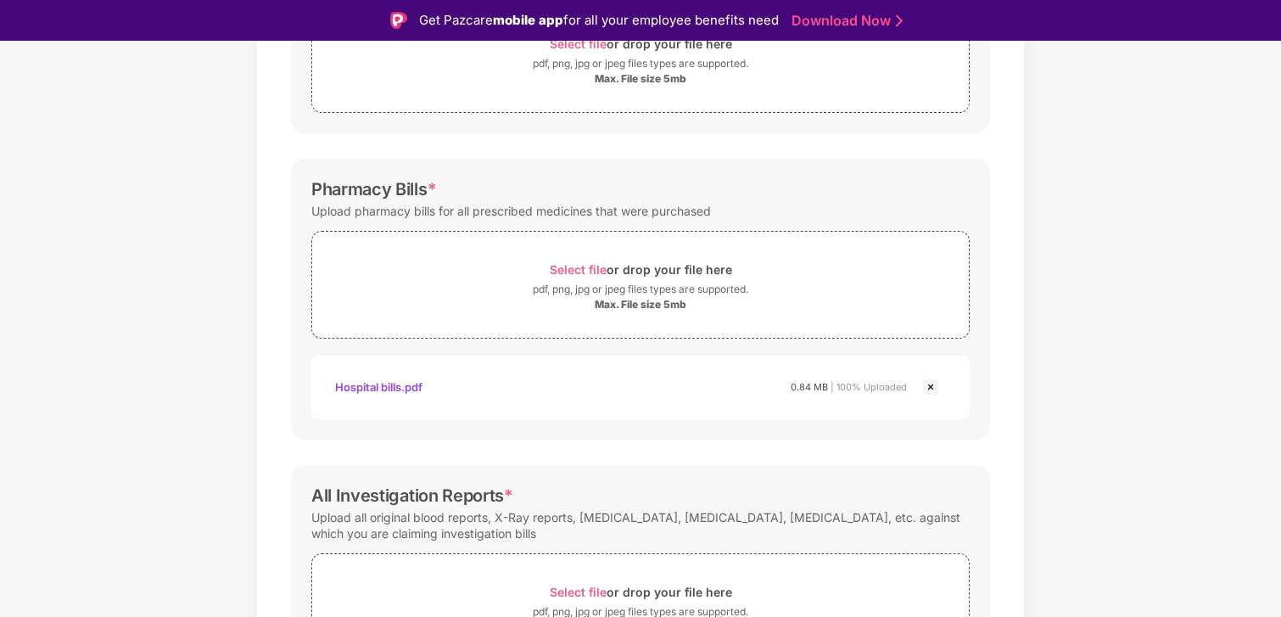
click at [923, 388] on img at bounding box center [931, 387] width 20 height 20
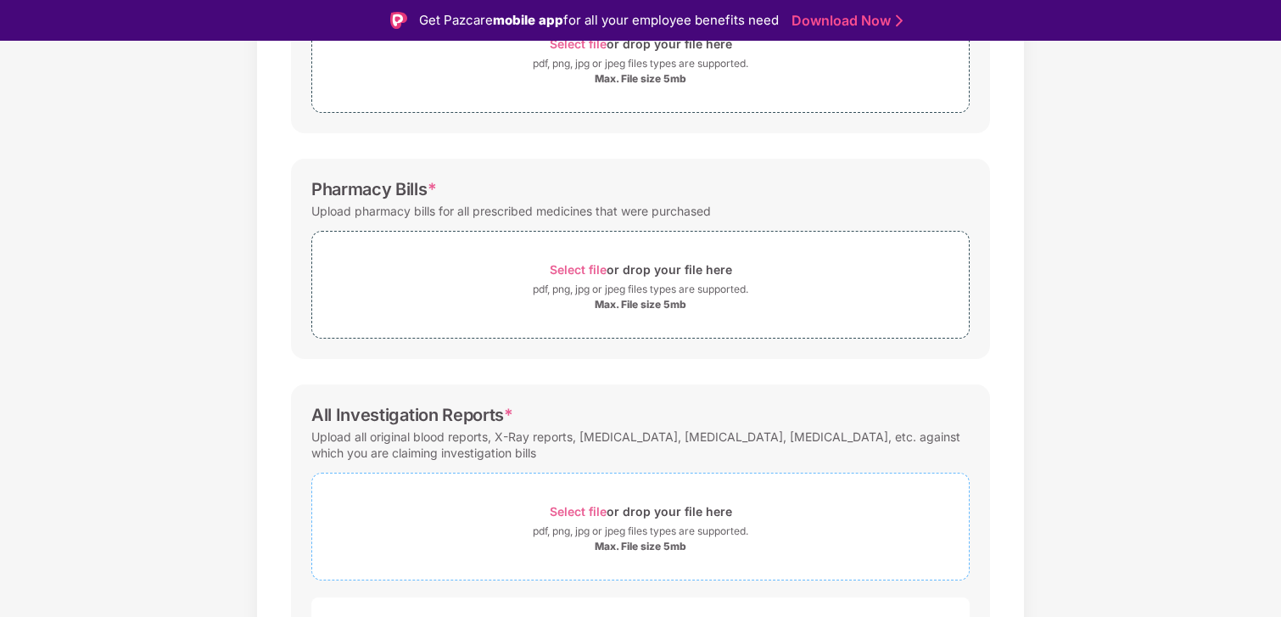
scroll to position [495, 0]
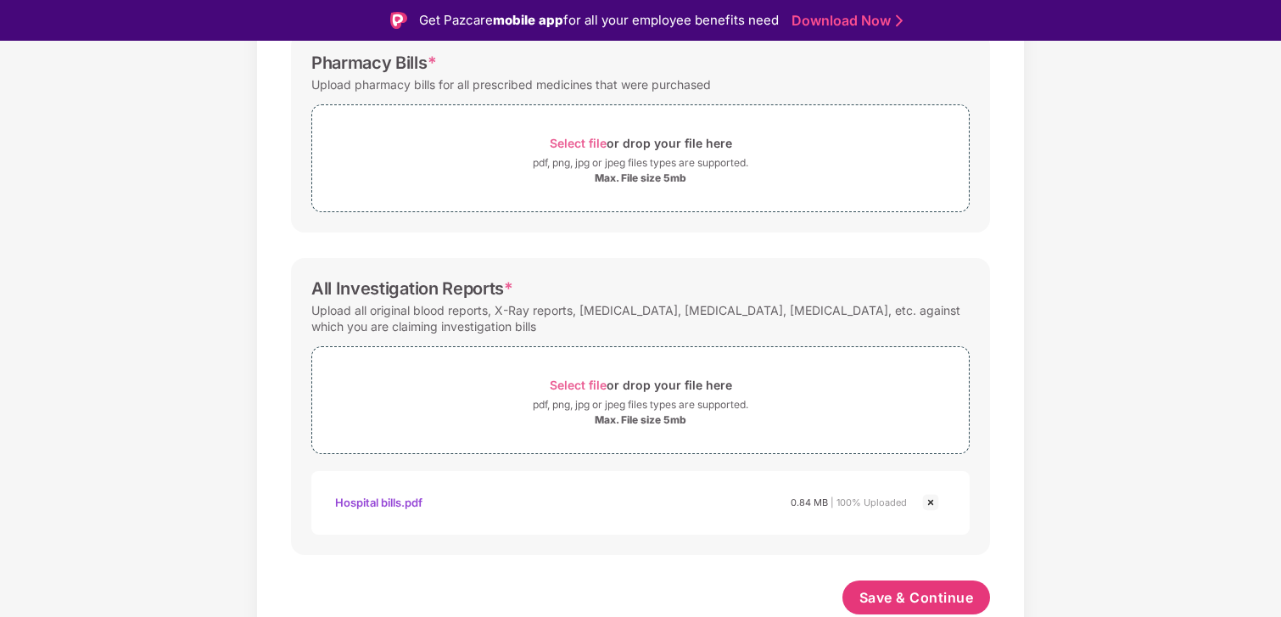
click at [930, 505] on img at bounding box center [931, 502] width 20 height 20
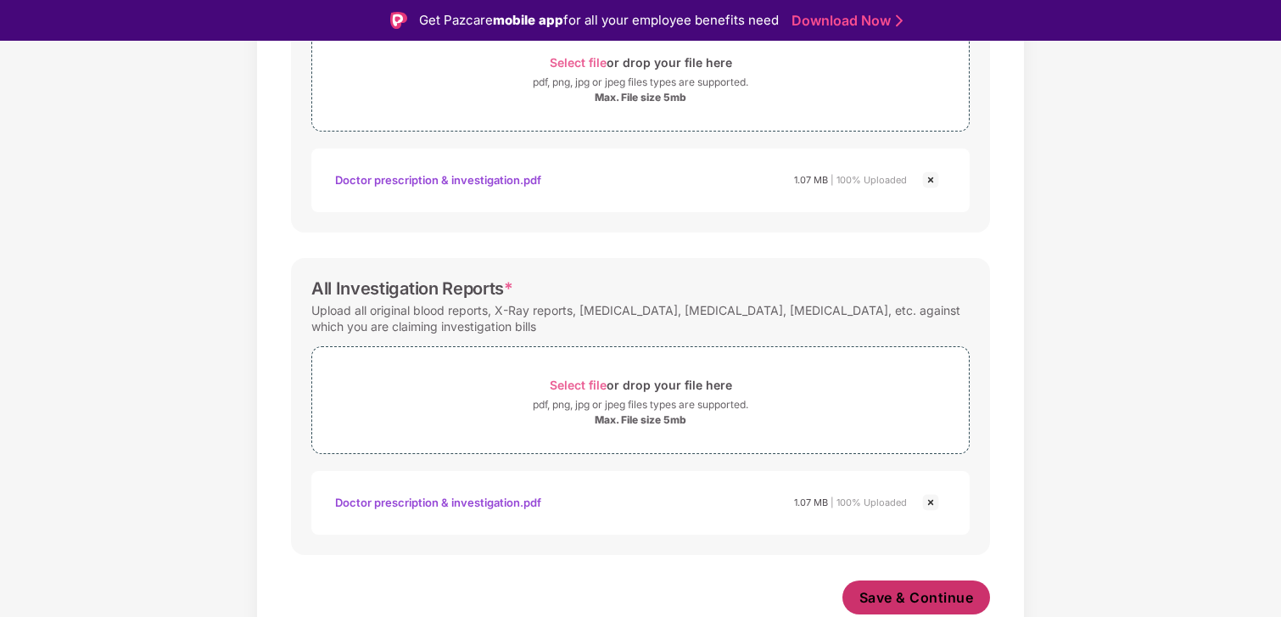
scroll to position [656, 0]
click at [905, 593] on span "Save & Continue" at bounding box center [917, 597] width 115 height 19
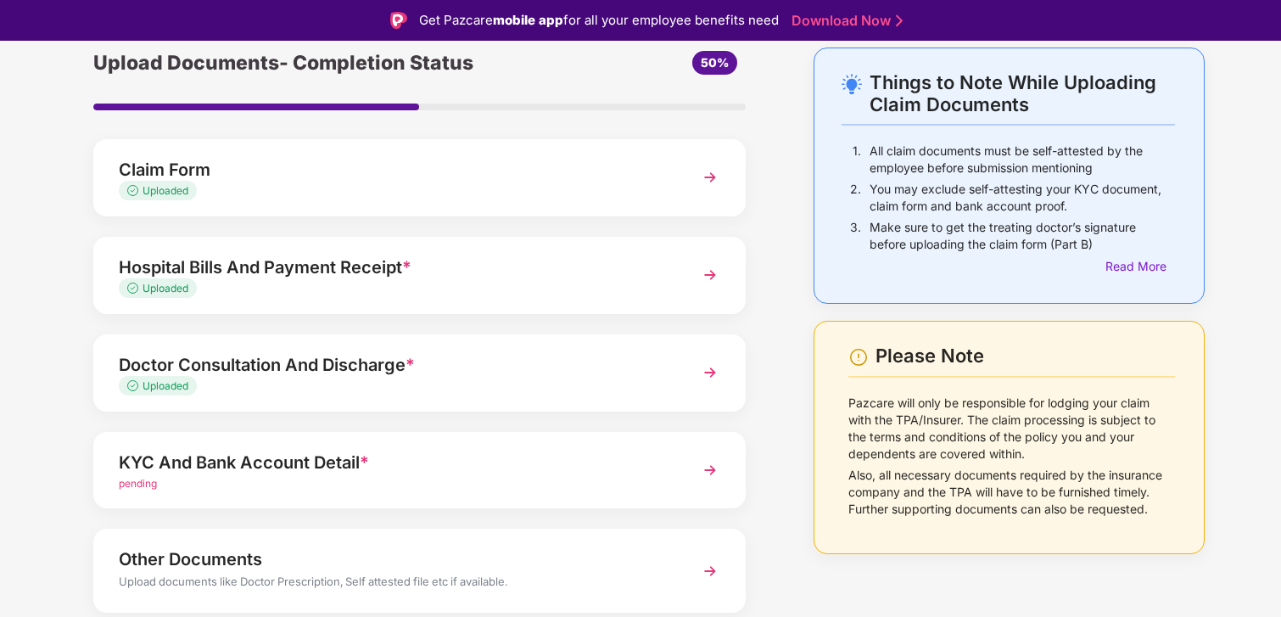
scroll to position [133, 0]
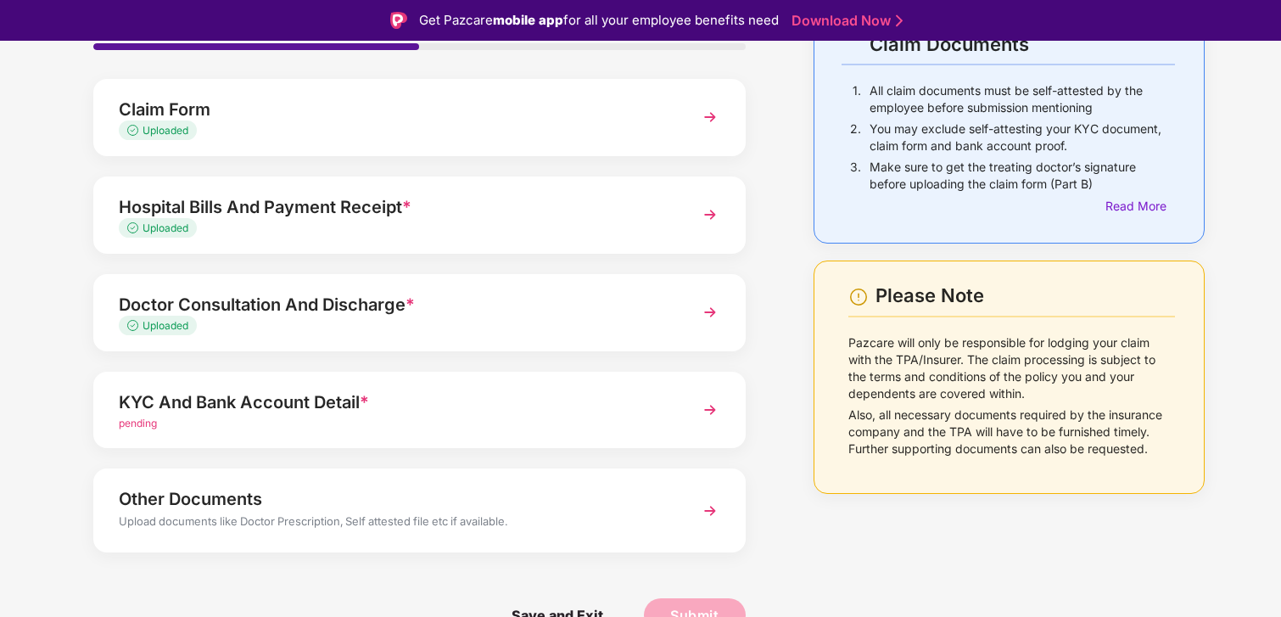
click at [534, 404] on div "KYC And Bank Account Detail *" at bounding box center [395, 402] width 552 height 27
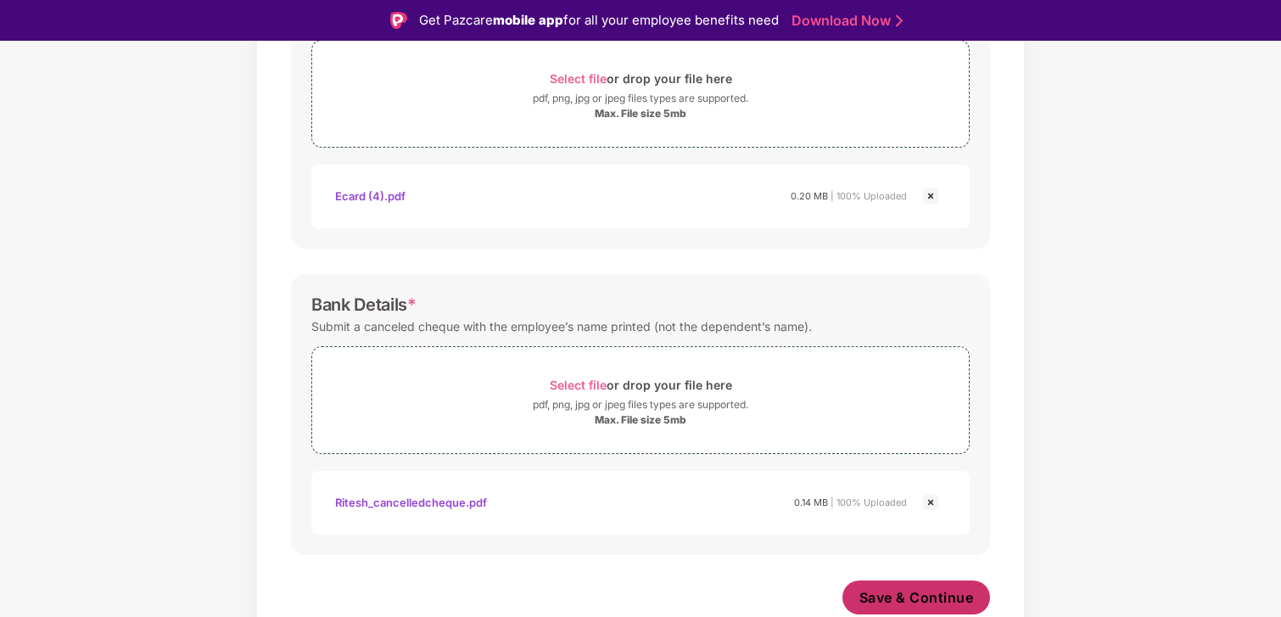
scroll to position [640, 0]
click at [939, 601] on span "Save & Continue" at bounding box center [917, 597] width 115 height 19
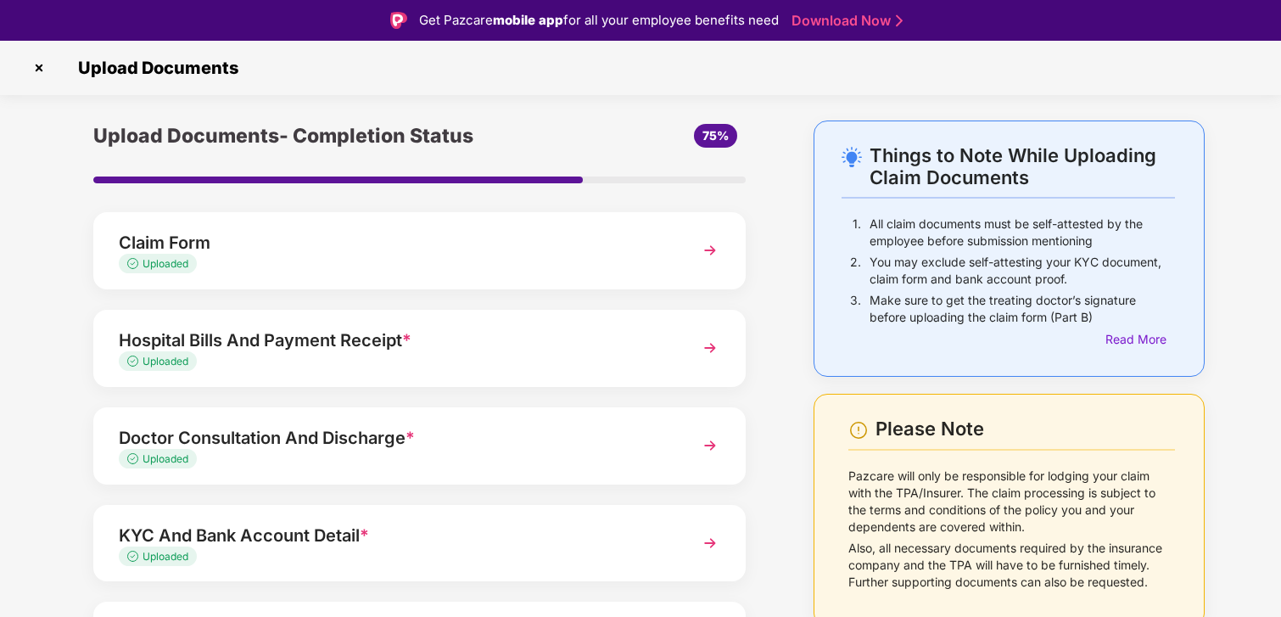
scroll to position [133, 0]
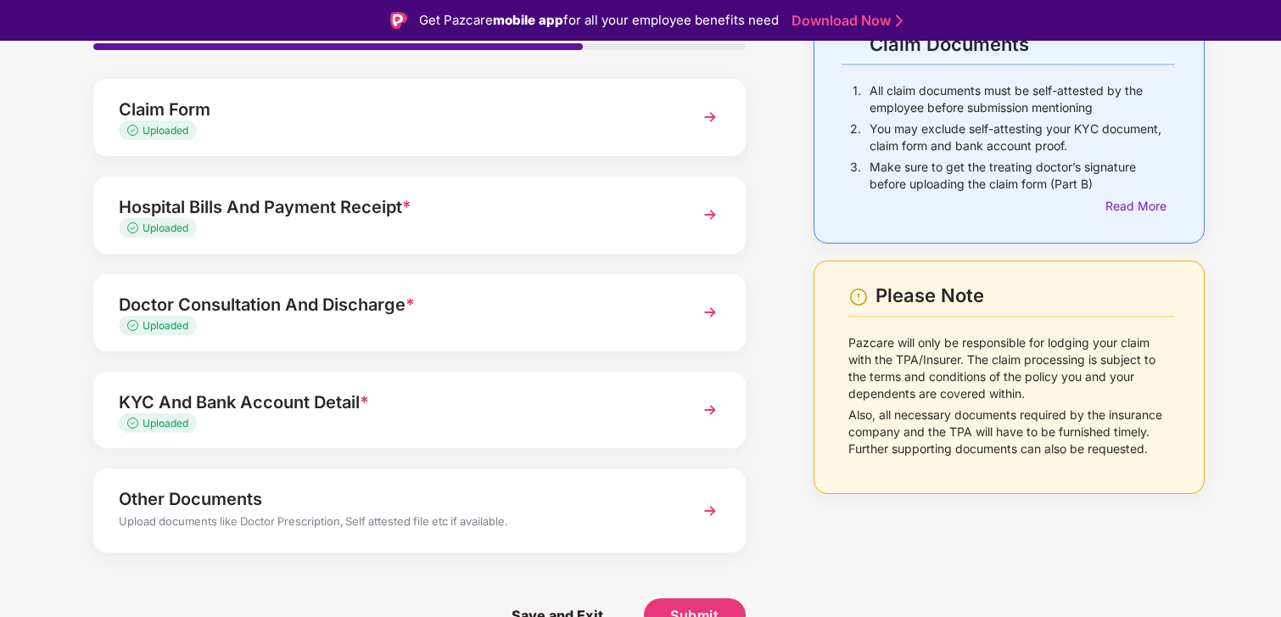
click at [556, 500] on div "Other Documents" at bounding box center [395, 498] width 552 height 27
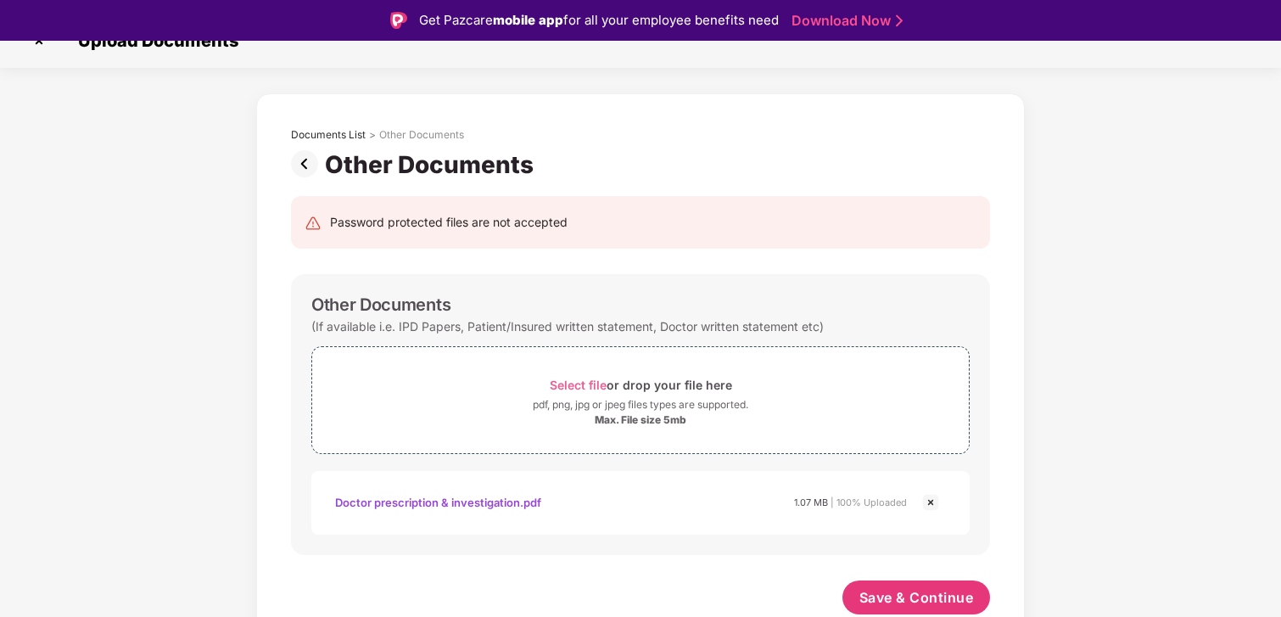
scroll to position [27, 0]
click at [899, 586] on button "Save & Continue" at bounding box center [917, 597] width 149 height 34
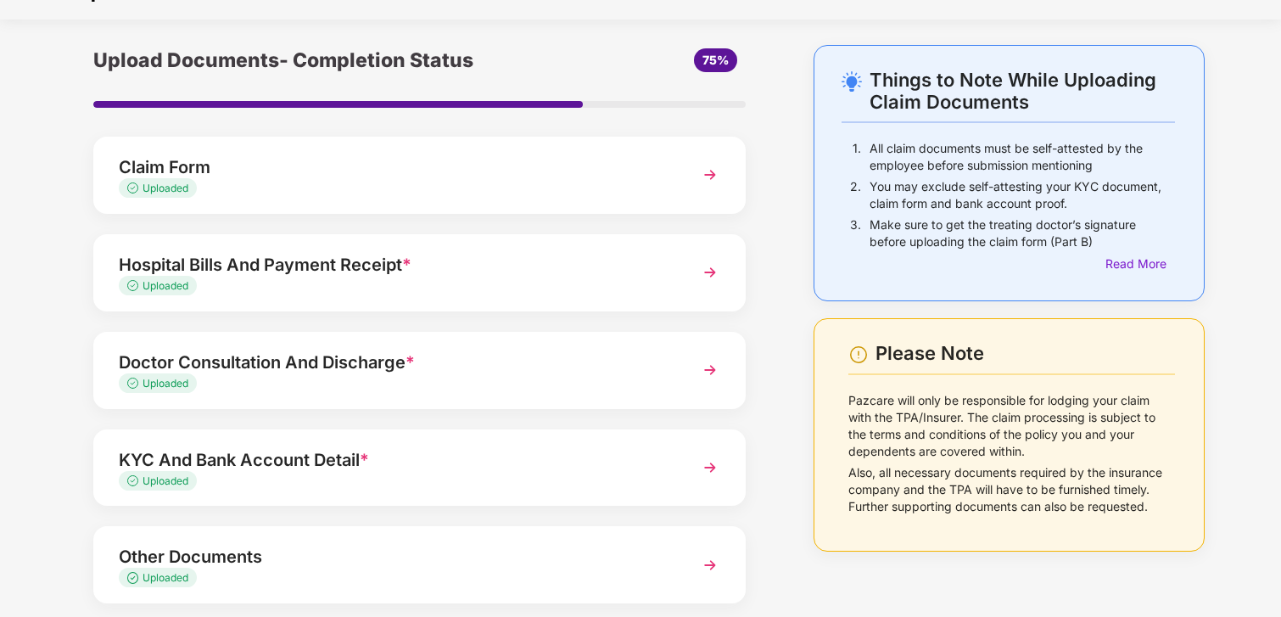
scroll to position [126, 0]
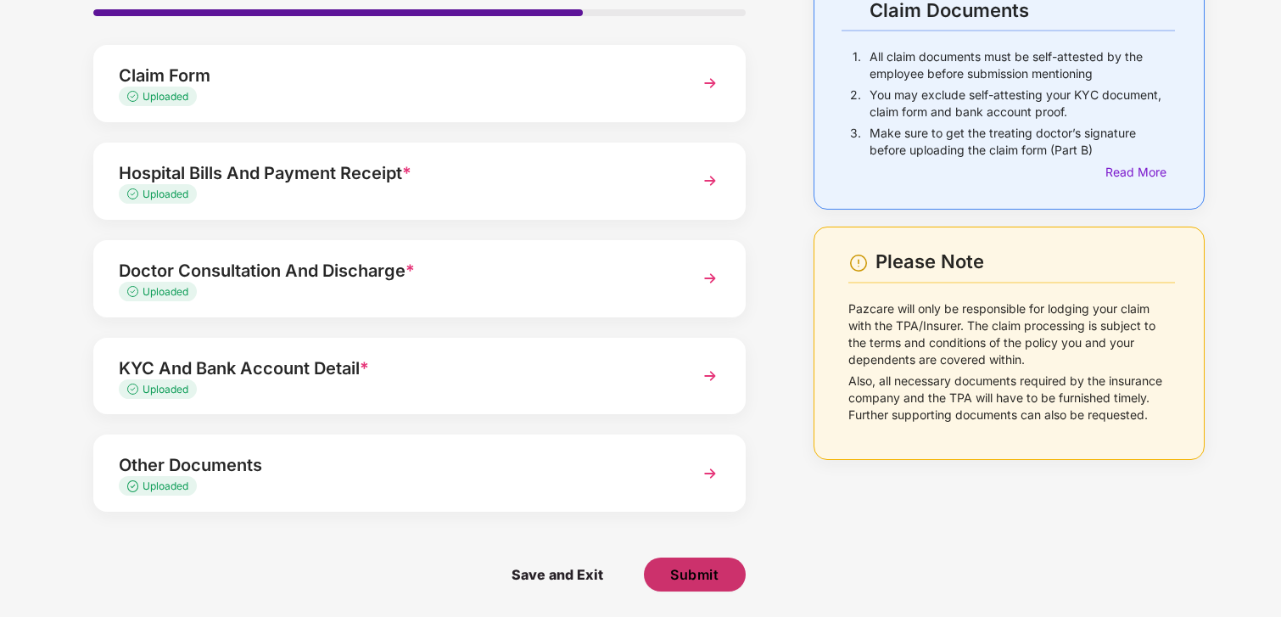
click at [696, 568] on span "Submit" at bounding box center [694, 574] width 48 height 19
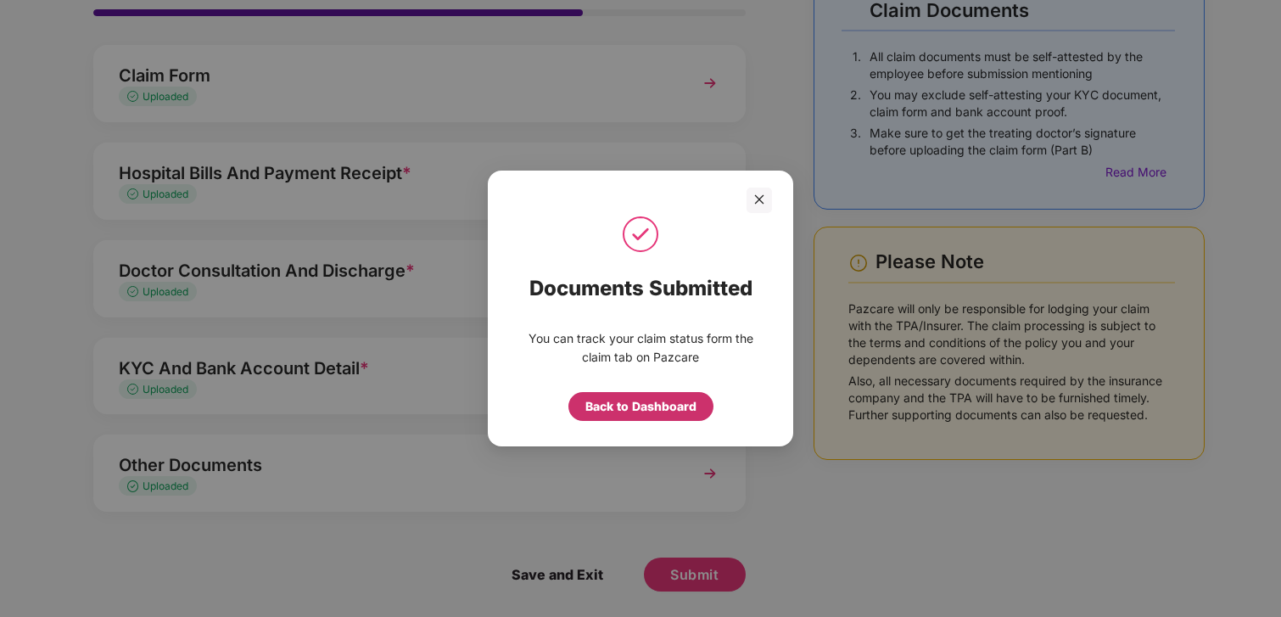
click at [664, 409] on div "Back to Dashboard" at bounding box center [641, 406] width 111 height 19
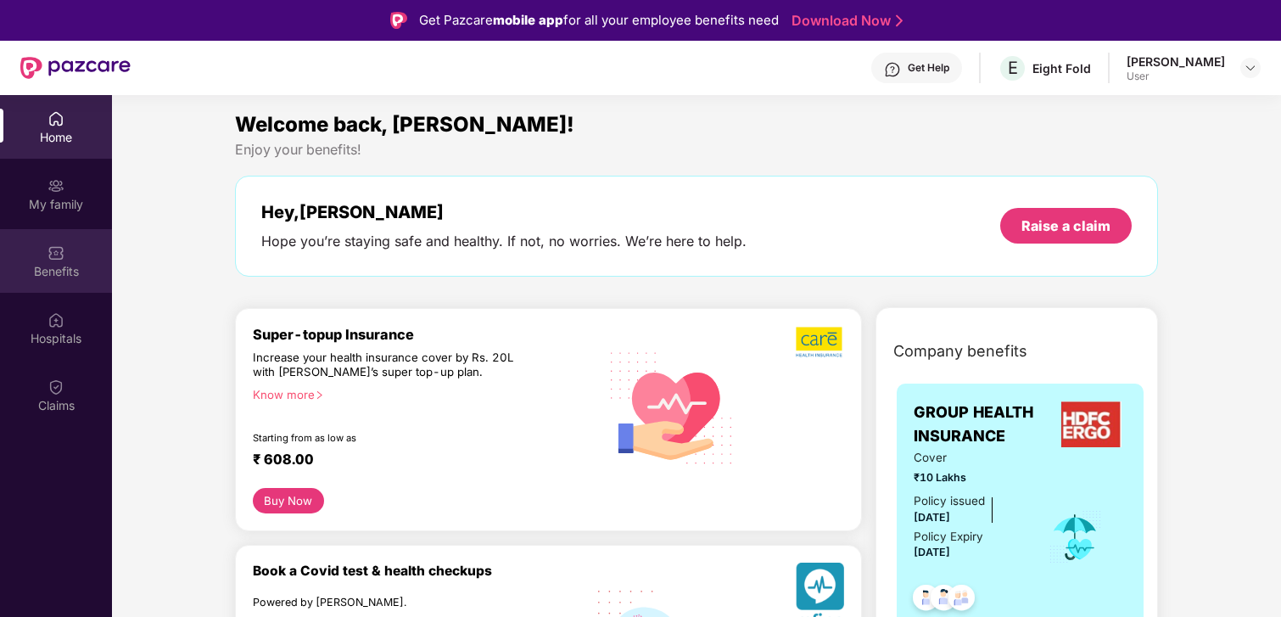
click at [53, 267] on div "Benefits" at bounding box center [56, 271] width 112 height 17
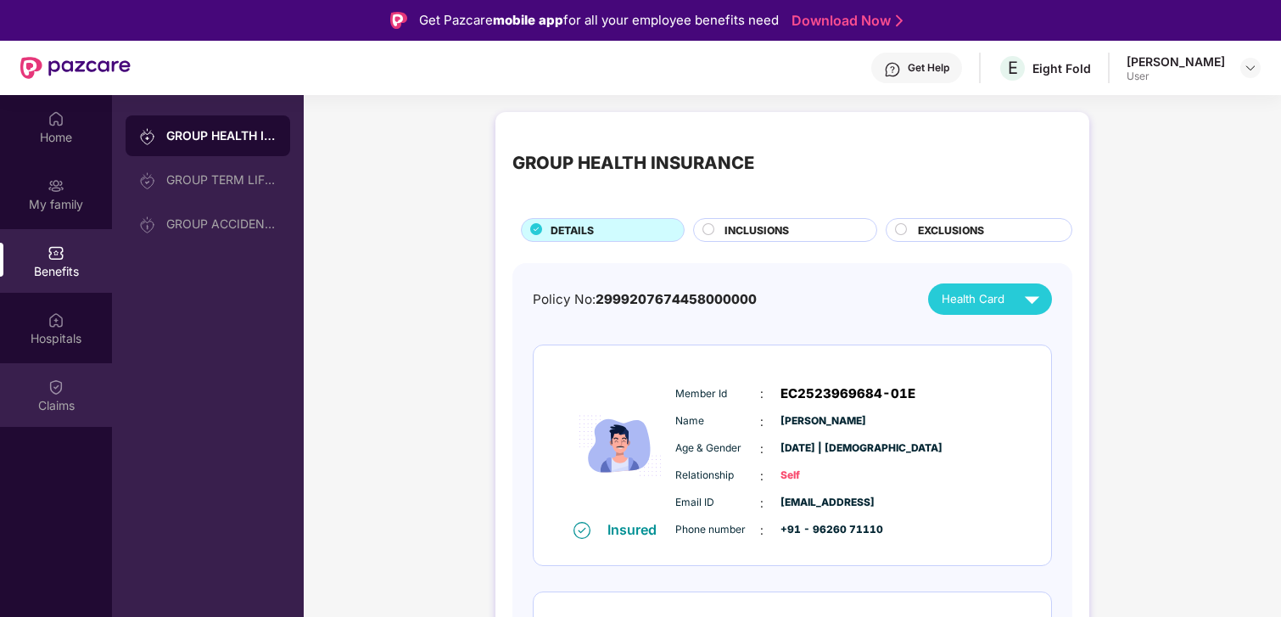
click at [40, 390] on div "Claims" at bounding box center [56, 395] width 112 height 64
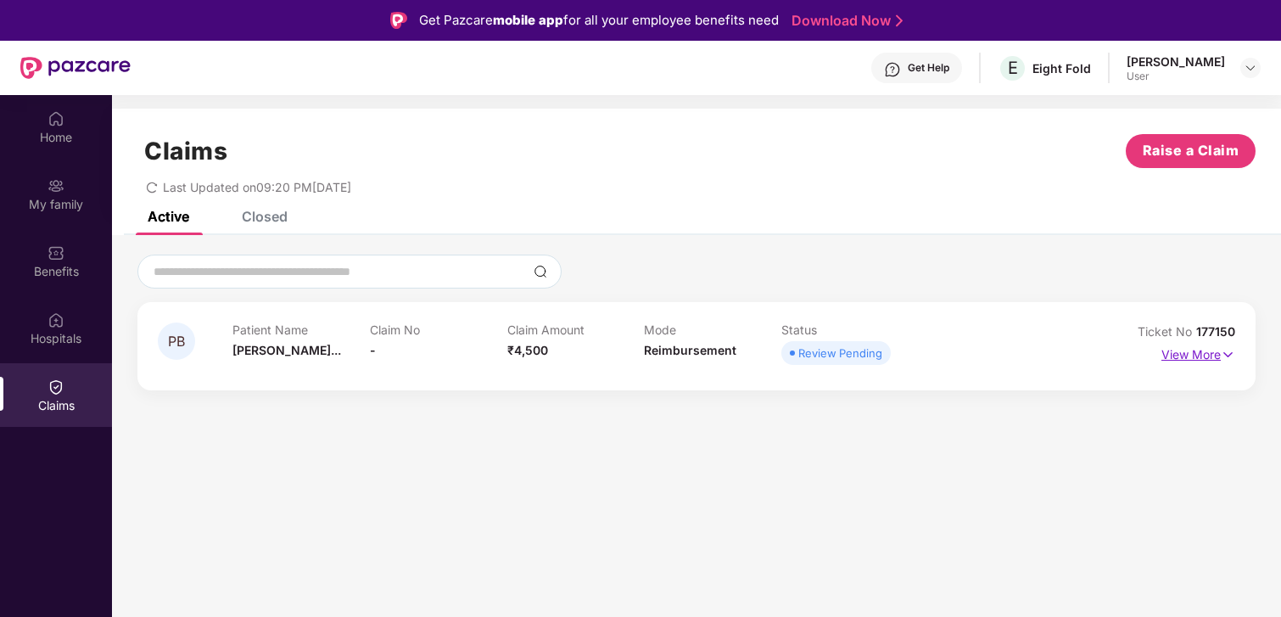
click at [1206, 351] on p "View More" at bounding box center [1199, 352] width 74 height 23
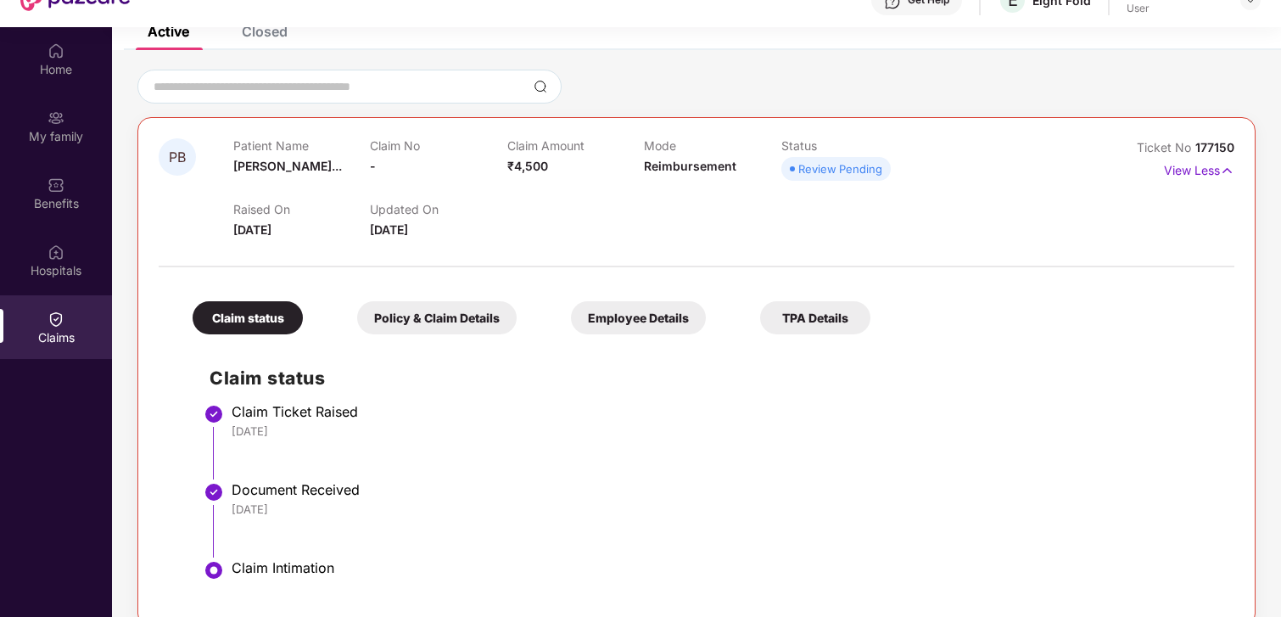
scroll to position [95, 0]
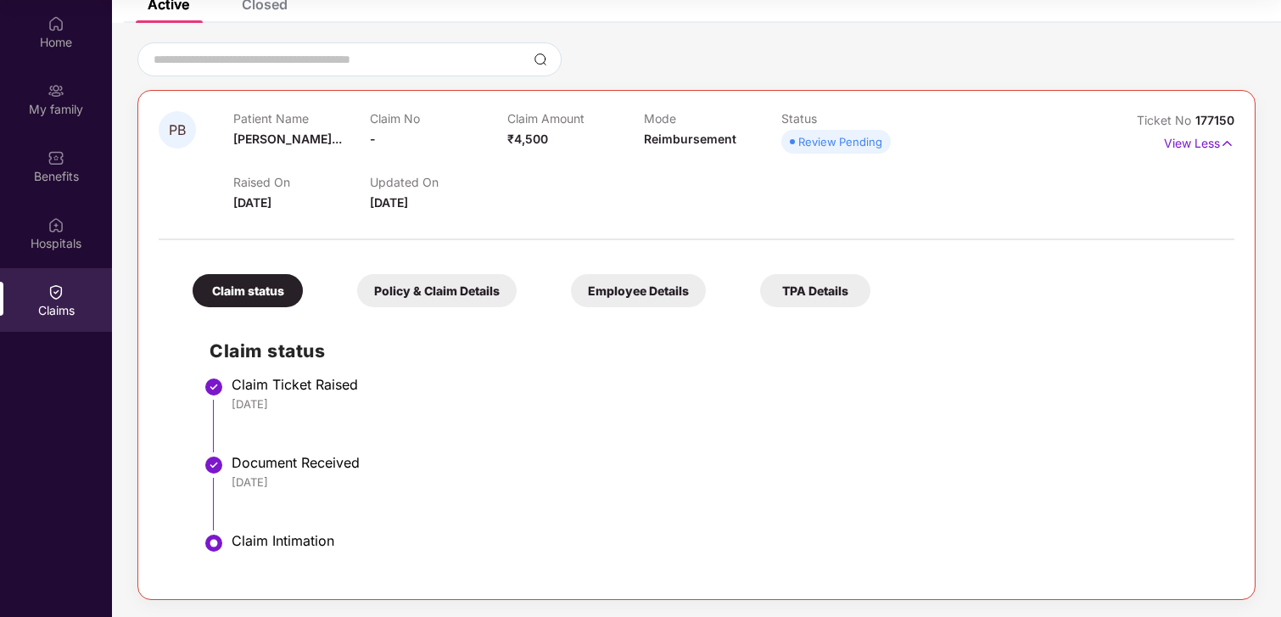
click at [445, 301] on div "Policy & Claim Details" at bounding box center [437, 290] width 160 height 33
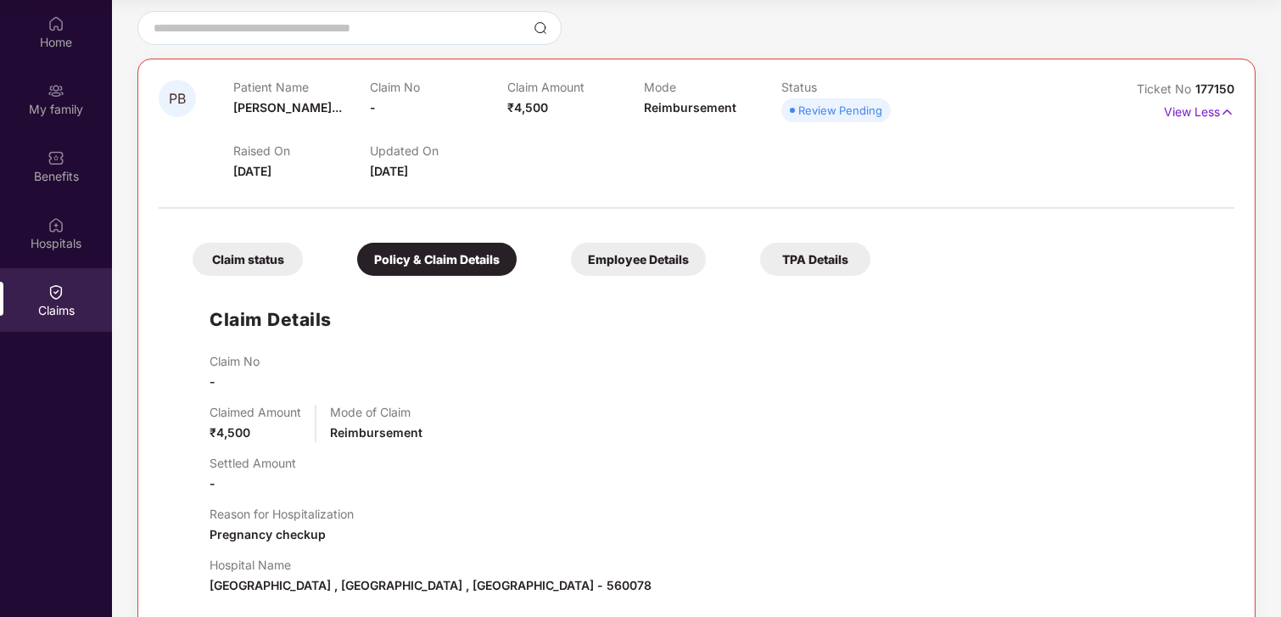
scroll to position [0, 0]
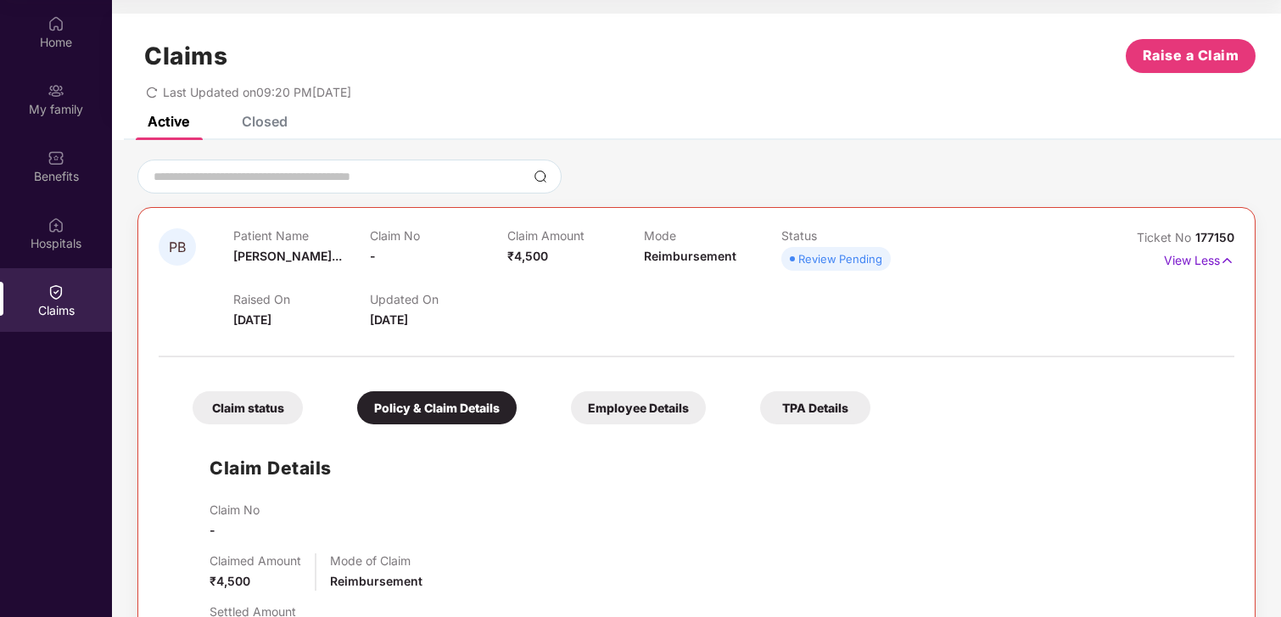
click at [619, 406] on div "Employee Details" at bounding box center [638, 407] width 135 height 33
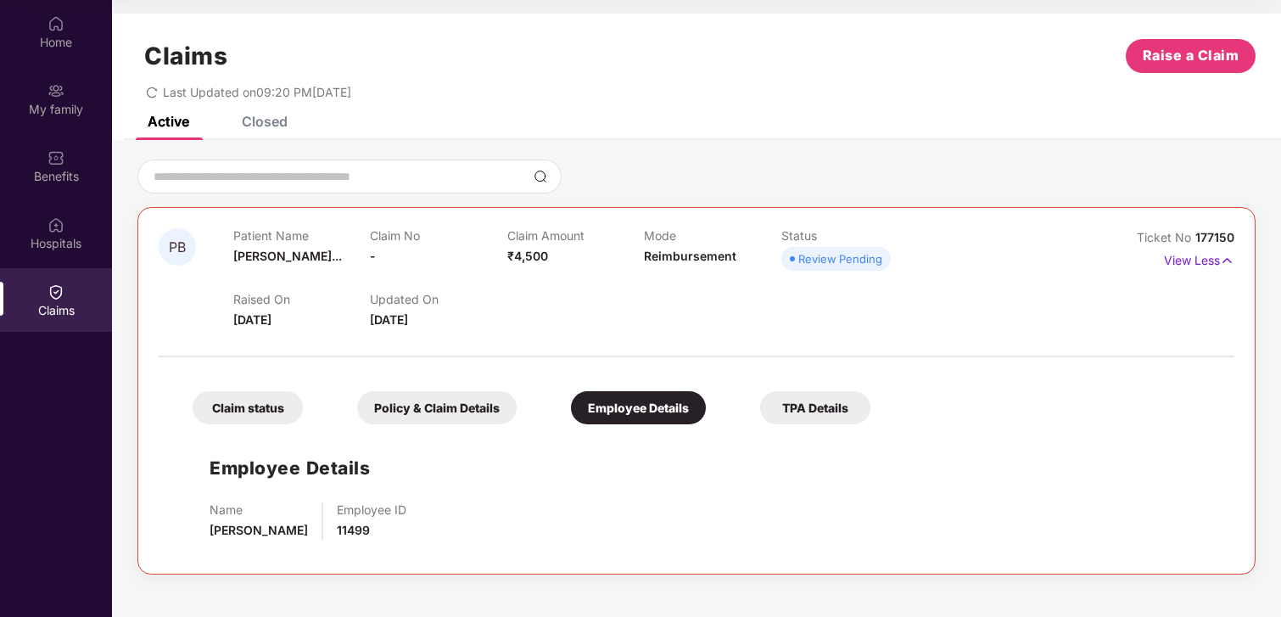
click at [817, 407] on div "TPA Details" at bounding box center [815, 407] width 110 height 33
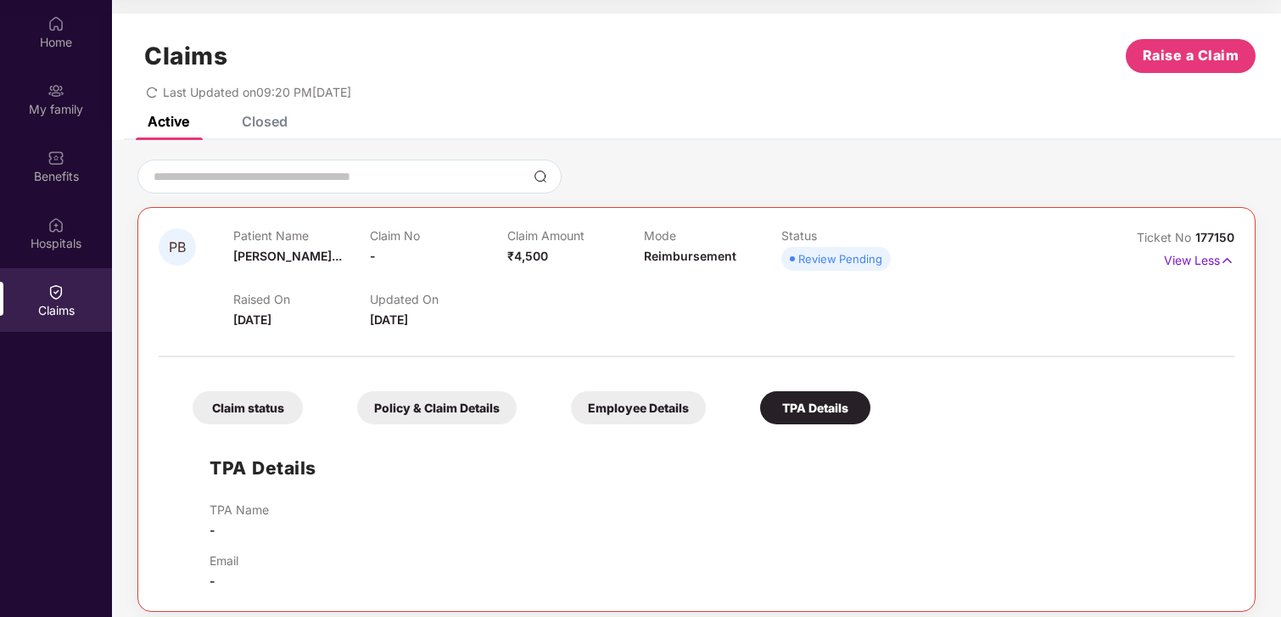
scroll to position [12, 0]
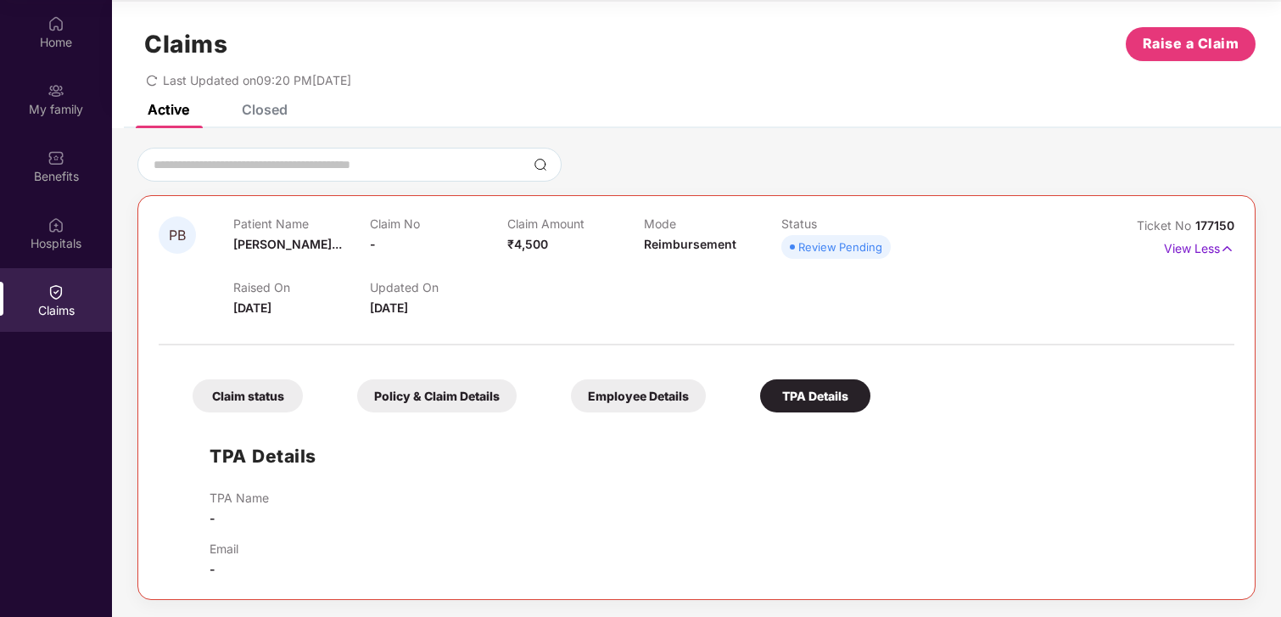
click at [628, 390] on div "Employee Details" at bounding box center [638, 395] width 135 height 33
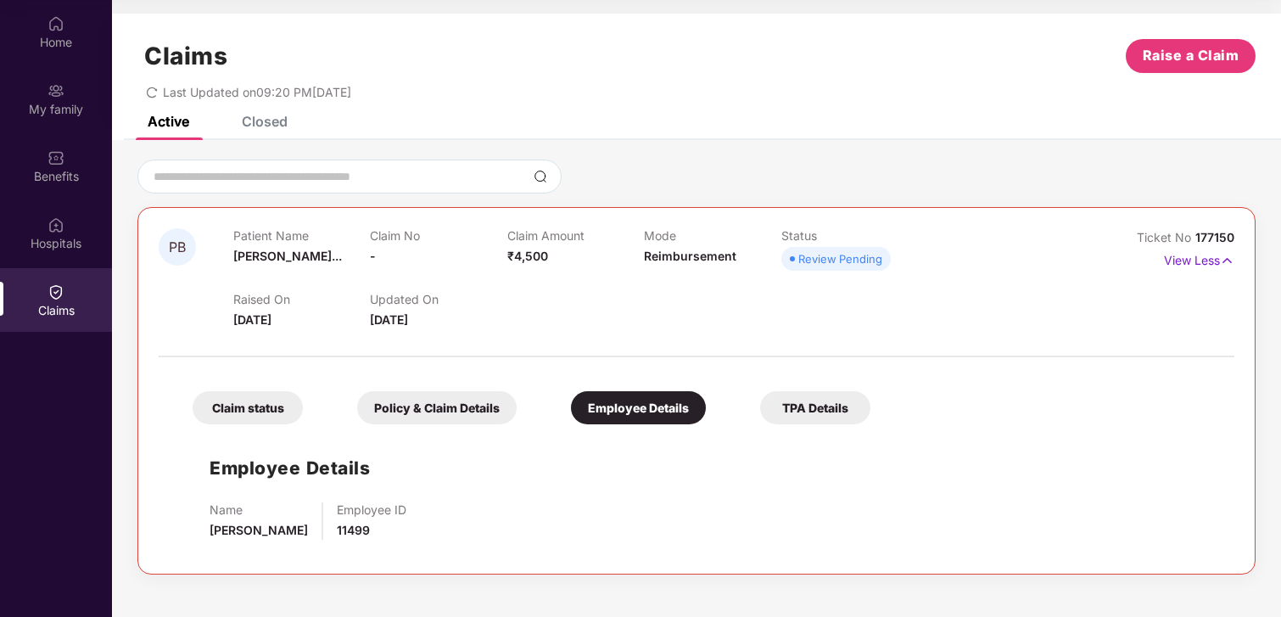
click at [451, 408] on div "Policy & Claim Details" at bounding box center [437, 407] width 160 height 33
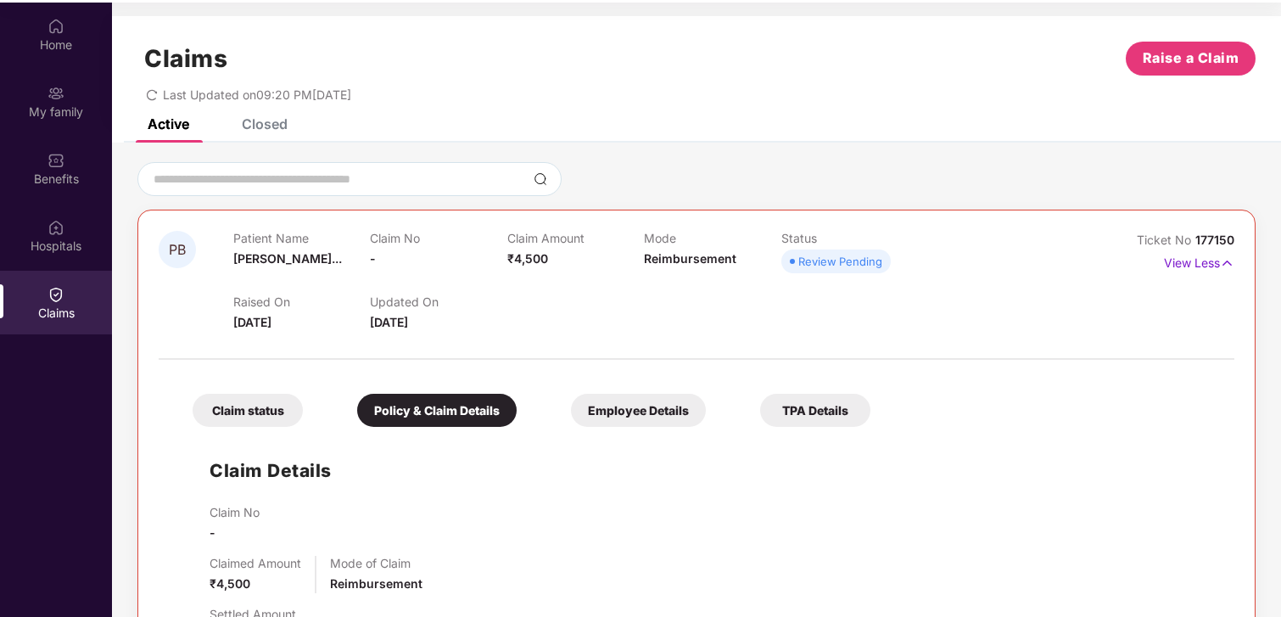
click at [232, 413] on div "Claim status" at bounding box center [248, 410] width 110 height 33
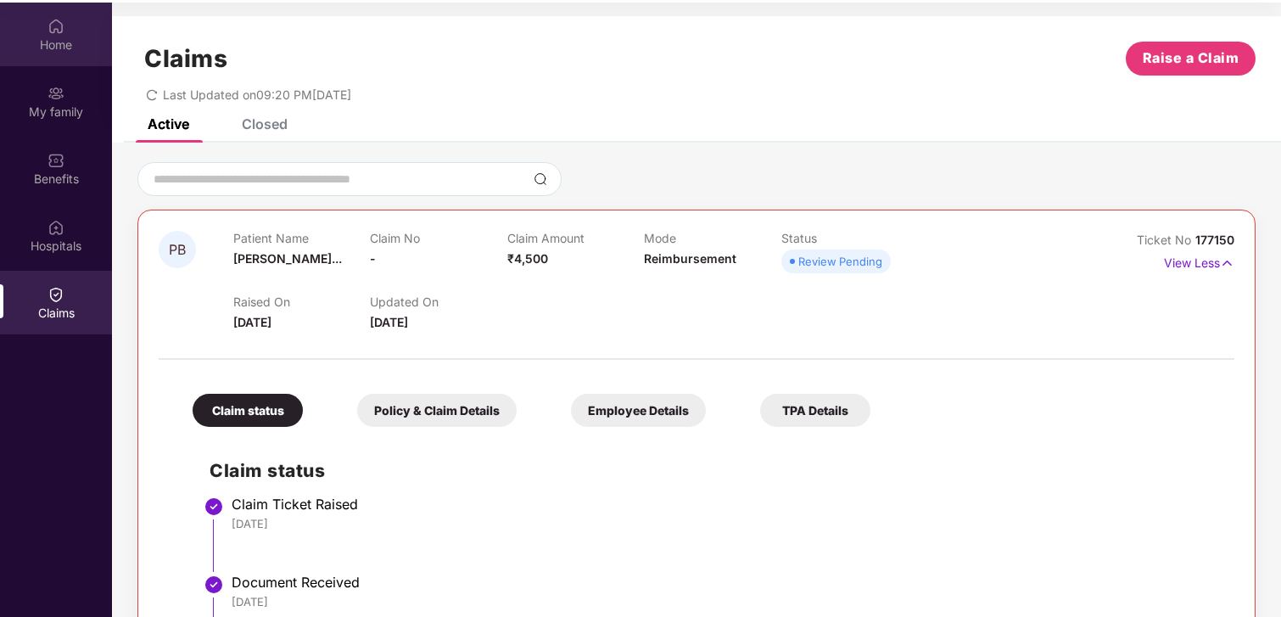
click at [52, 33] on img at bounding box center [56, 26] width 17 height 17
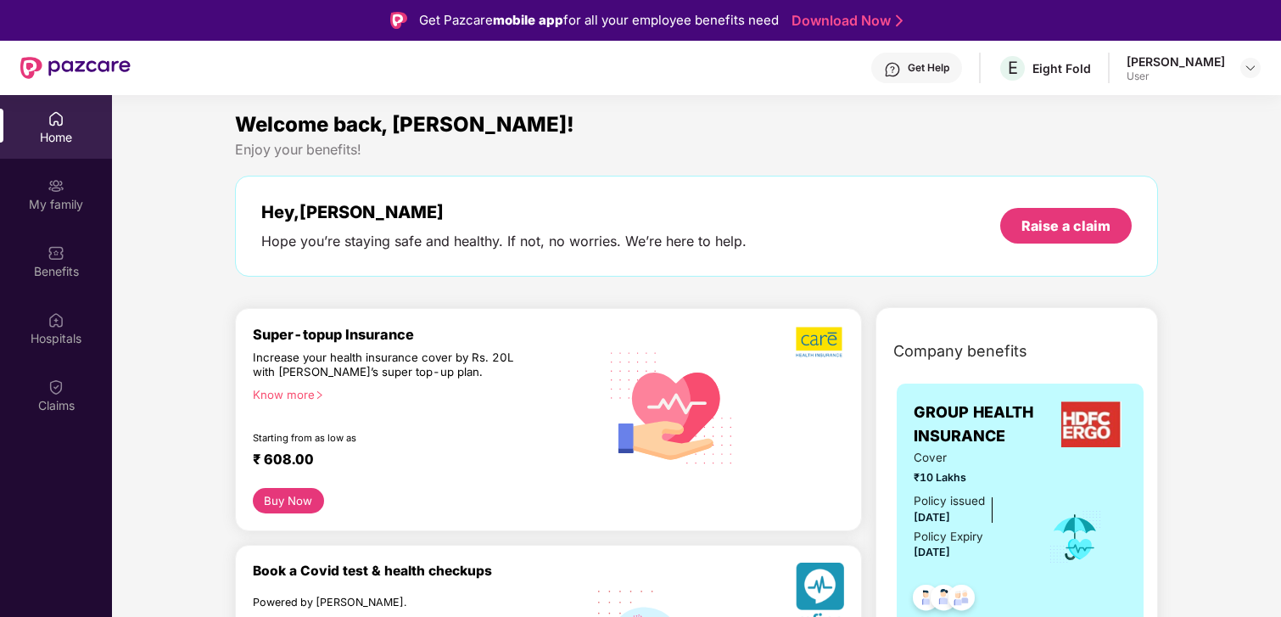
click at [908, 72] on div "Get Help" at bounding box center [929, 68] width 42 height 14
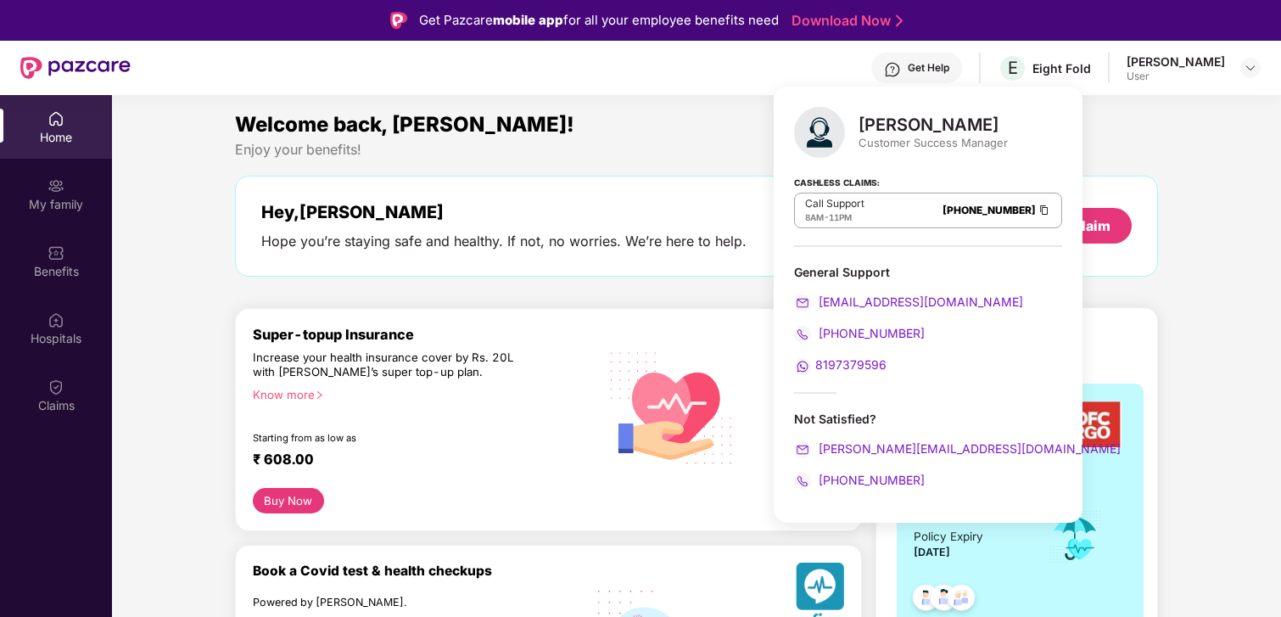
click at [842, 362] on span "8197379596" at bounding box center [850, 364] width 71 height 14
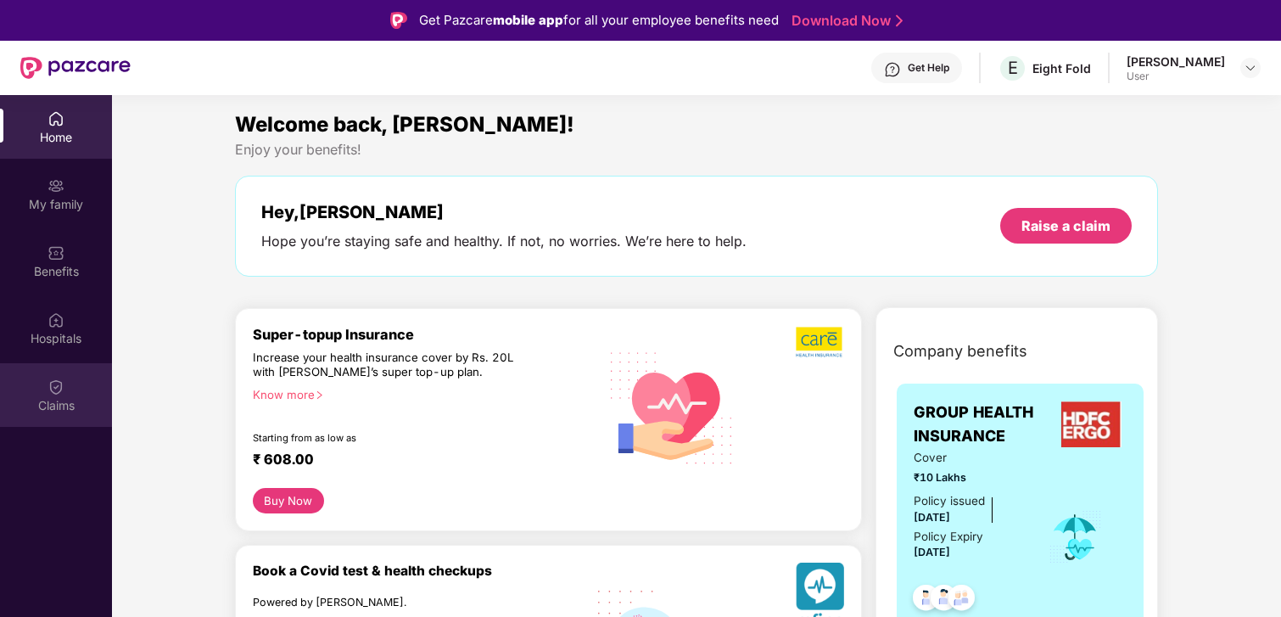
click at [59, 390] on img at bounding box center [56, 386] width 17 height 17
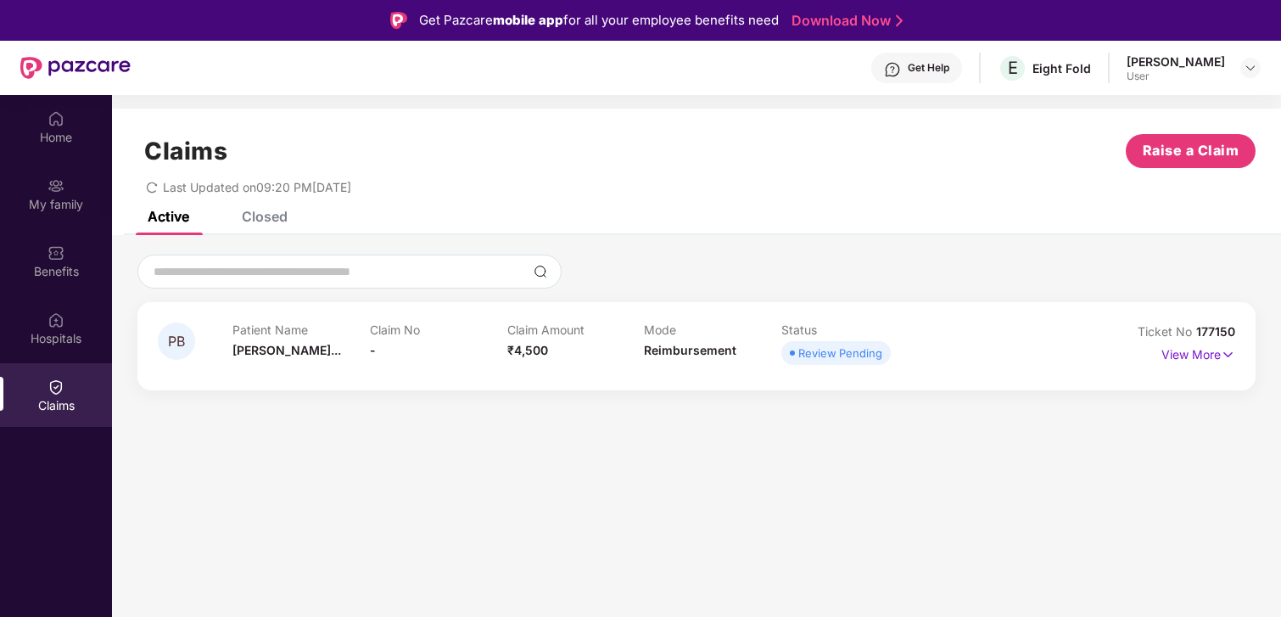
click at [148, 187] on icon "redo" at bounding box center [152, 188] width 12 height 12
click at [287, 211] on div "Closed" at bounding box center [265, 216] width 46 height 17
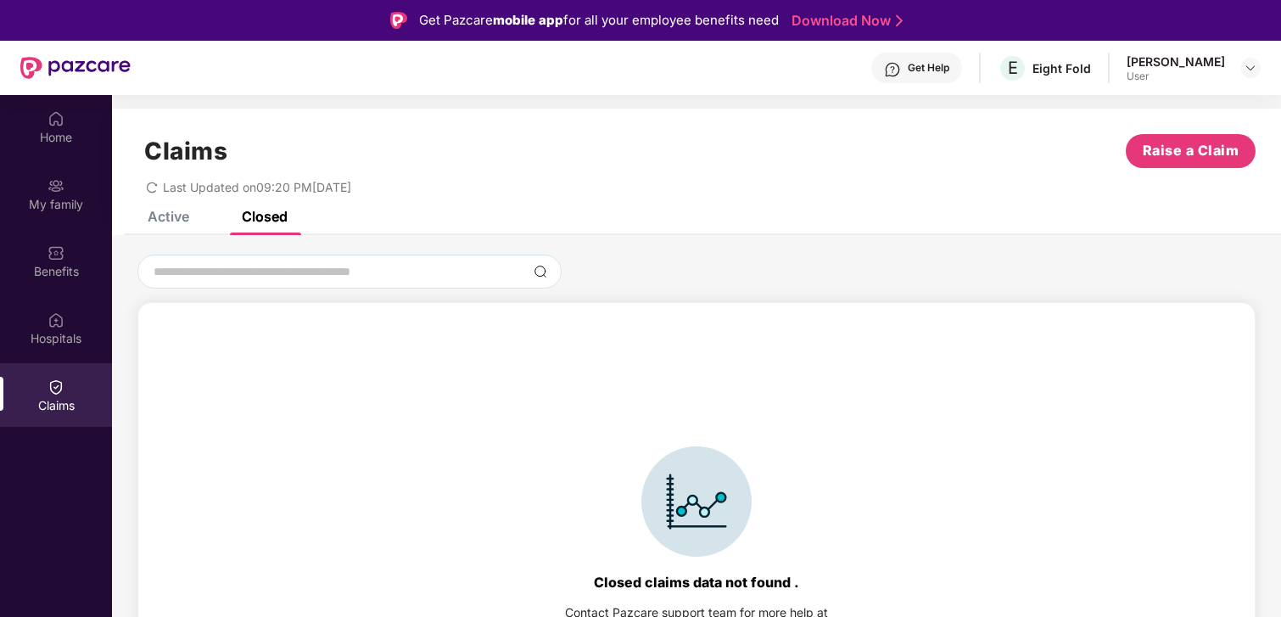
click at [171, 204] on div "Claims Raise a Claim Last Updated on 09:20 PM[DATE]" at bounding box center [696, 160] width 1169 height 103
click at [172, 211] on div "Active" at bounding box center [169, 216] width 42 height 17
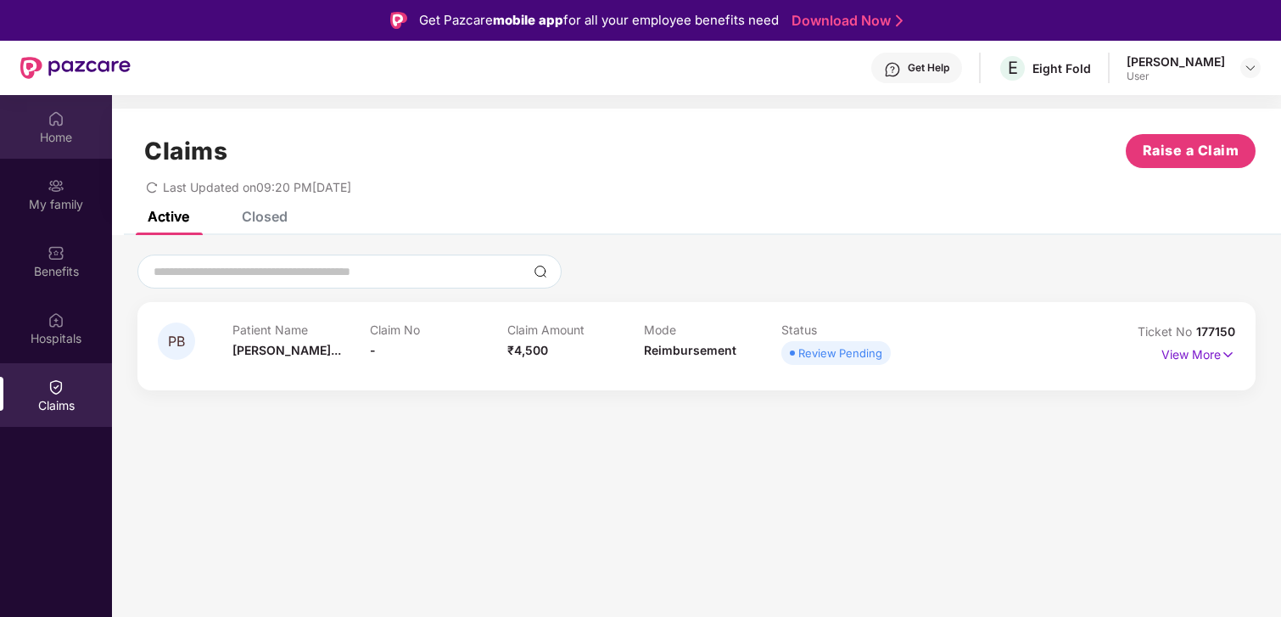
click at [52, 118] on img at bounding box center [56, 118] width 17 height 17
